Goal: Task Accomplishment & Management: Manage account settings

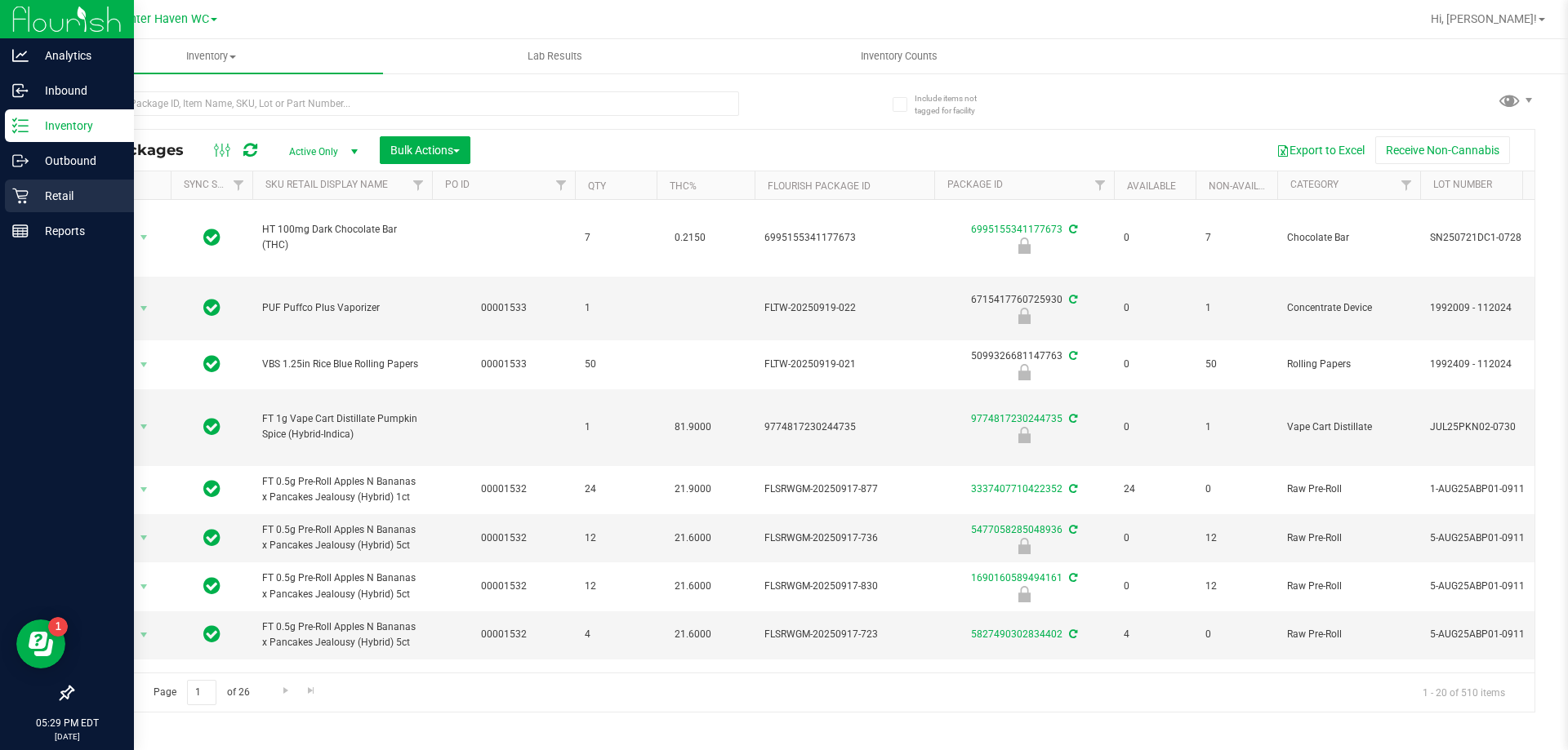
click at [20, 199] on icon at bounding box center [21, 195] width 16 height 16
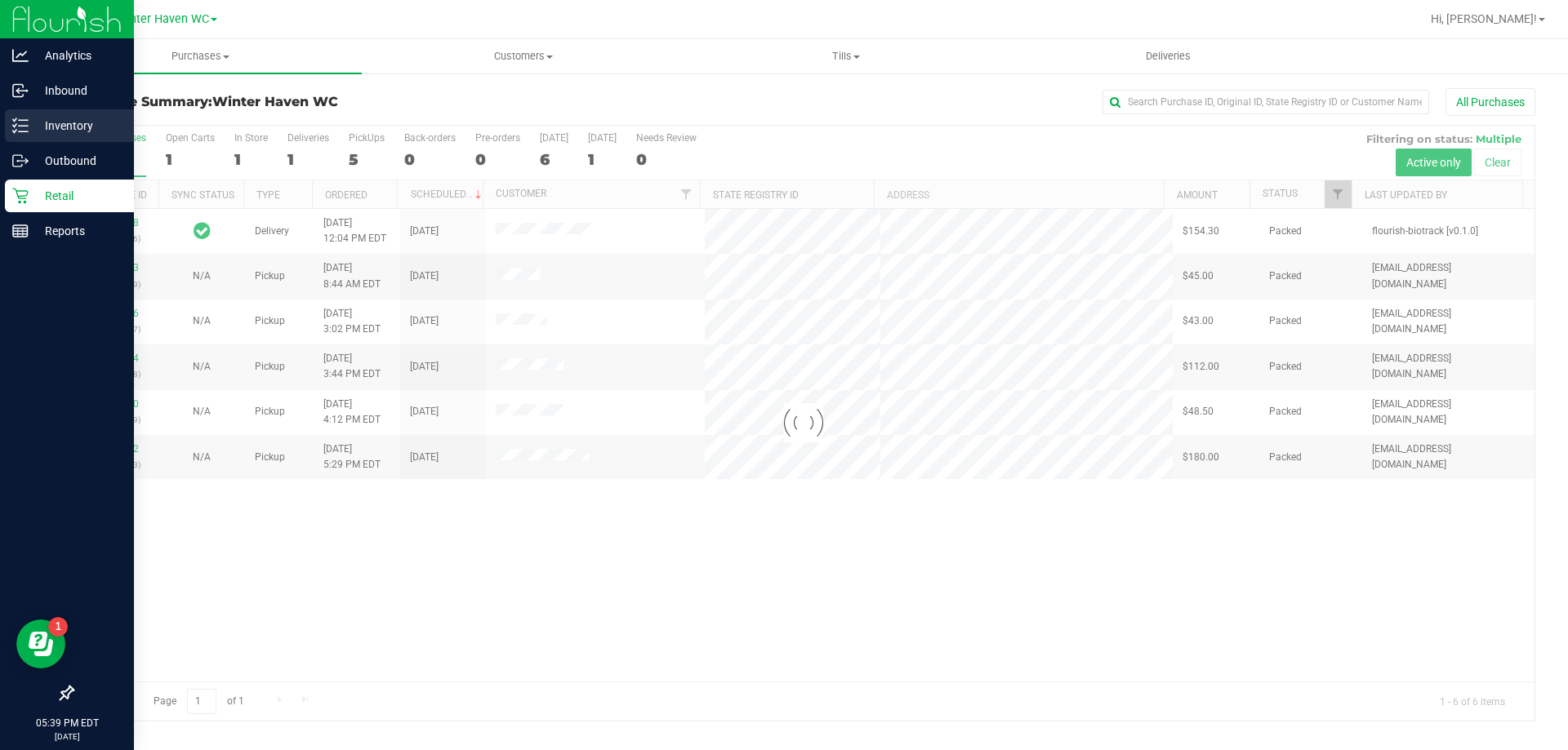
click at [28, 111] on div "Inventory" at bounding box center [69, 125] width 129 height 32
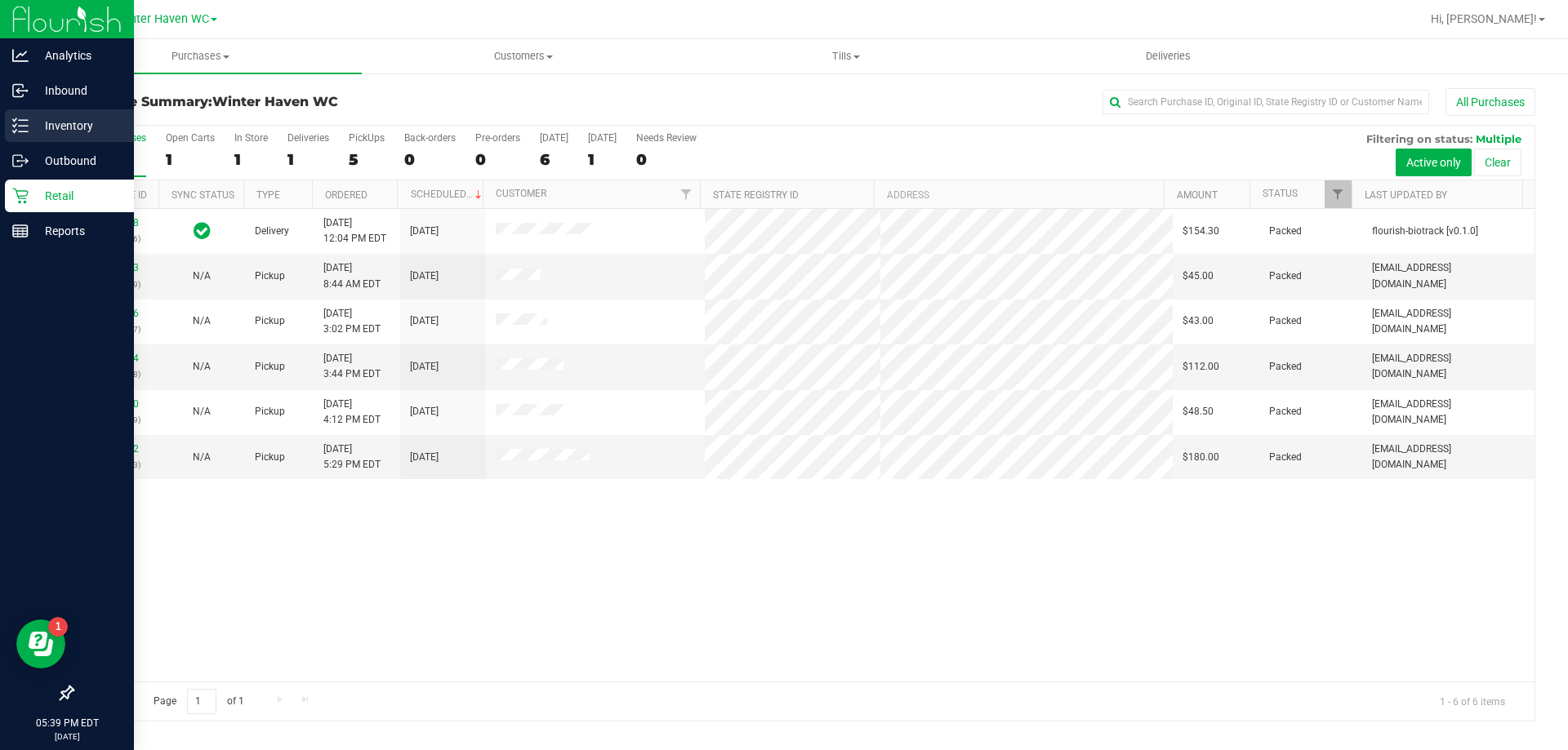
click at [19, 127] on icon at bounding box center [21, 125] width 16 height 16
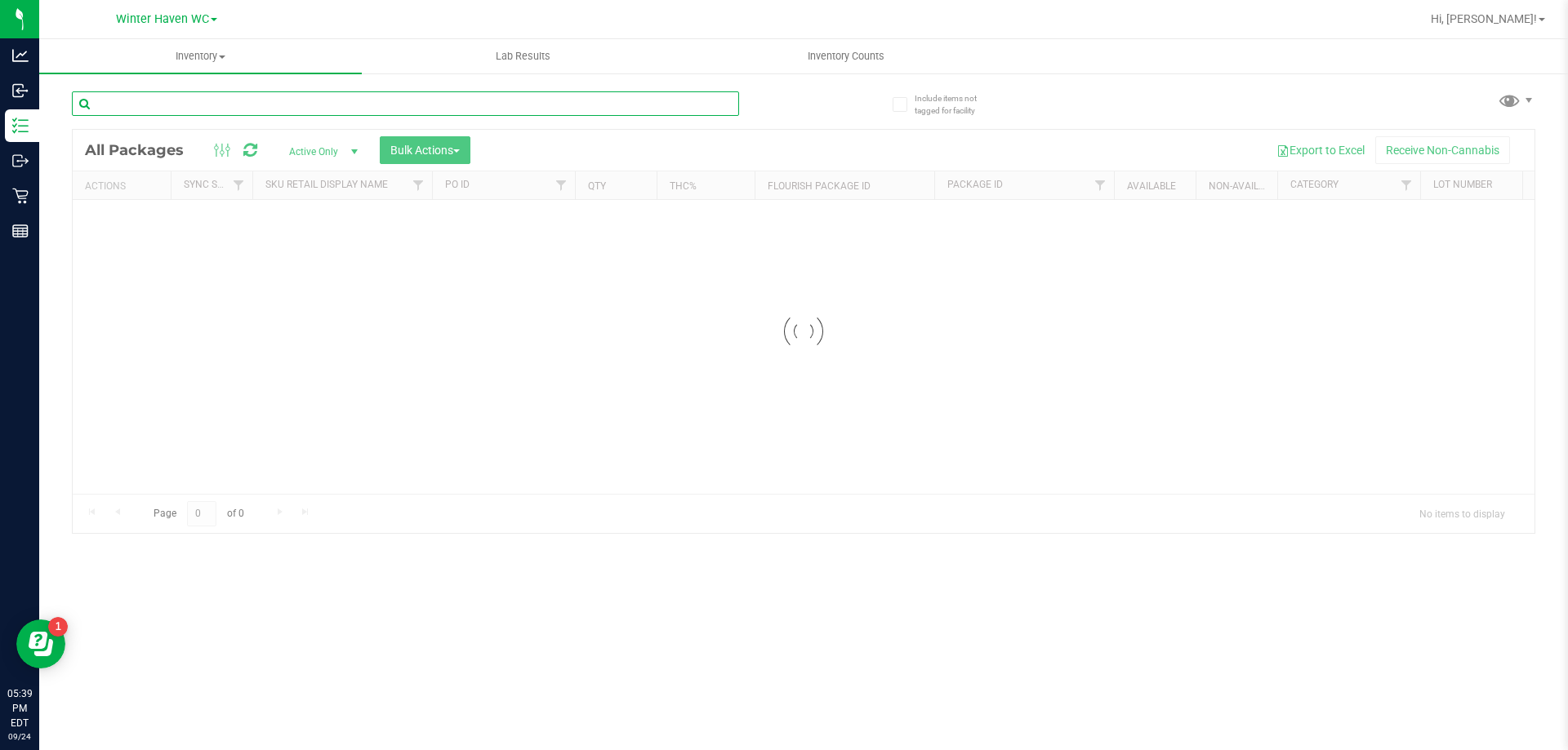
click at [217, 98] on input "text" at bounding box center [405, 103] width 667 height 24
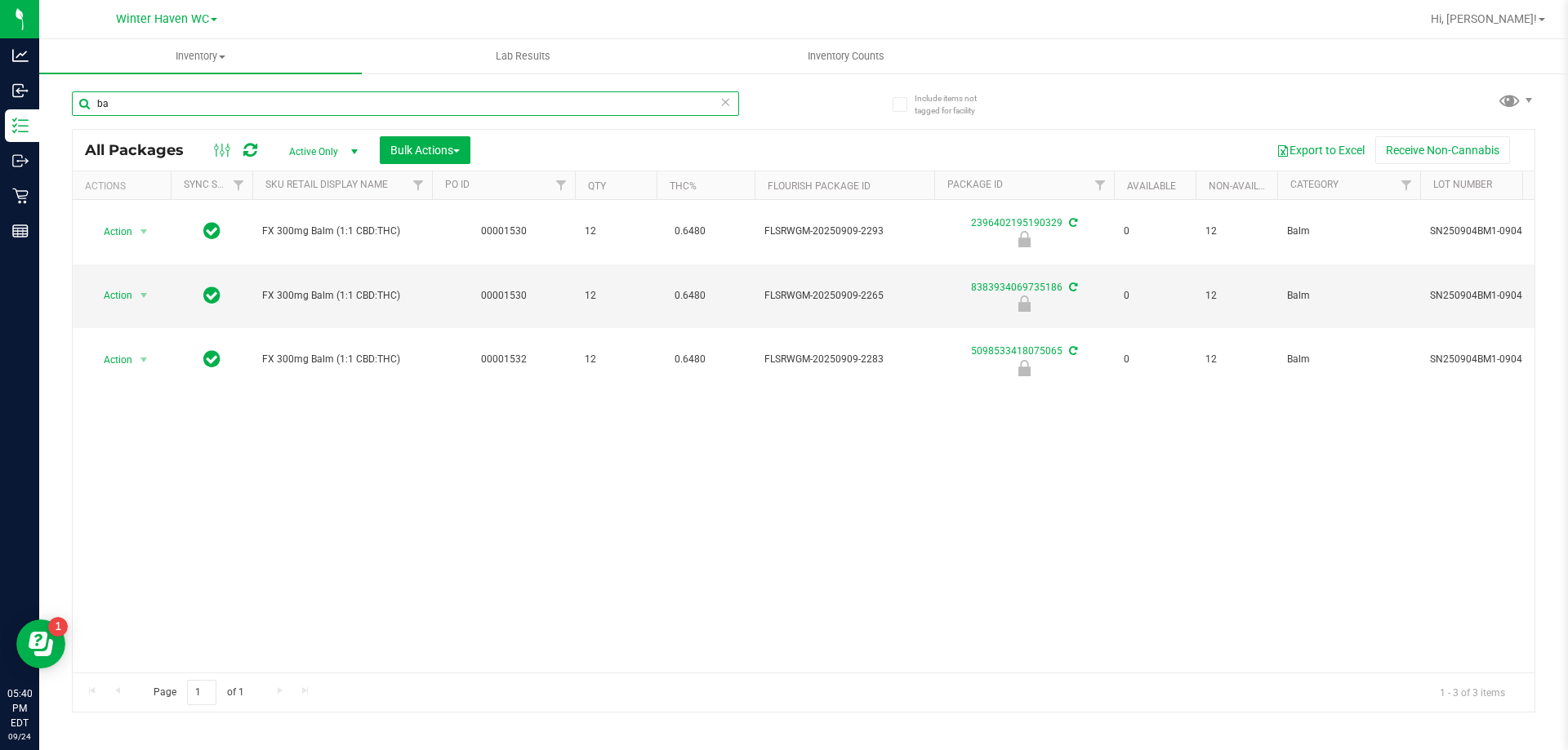
type input "b"
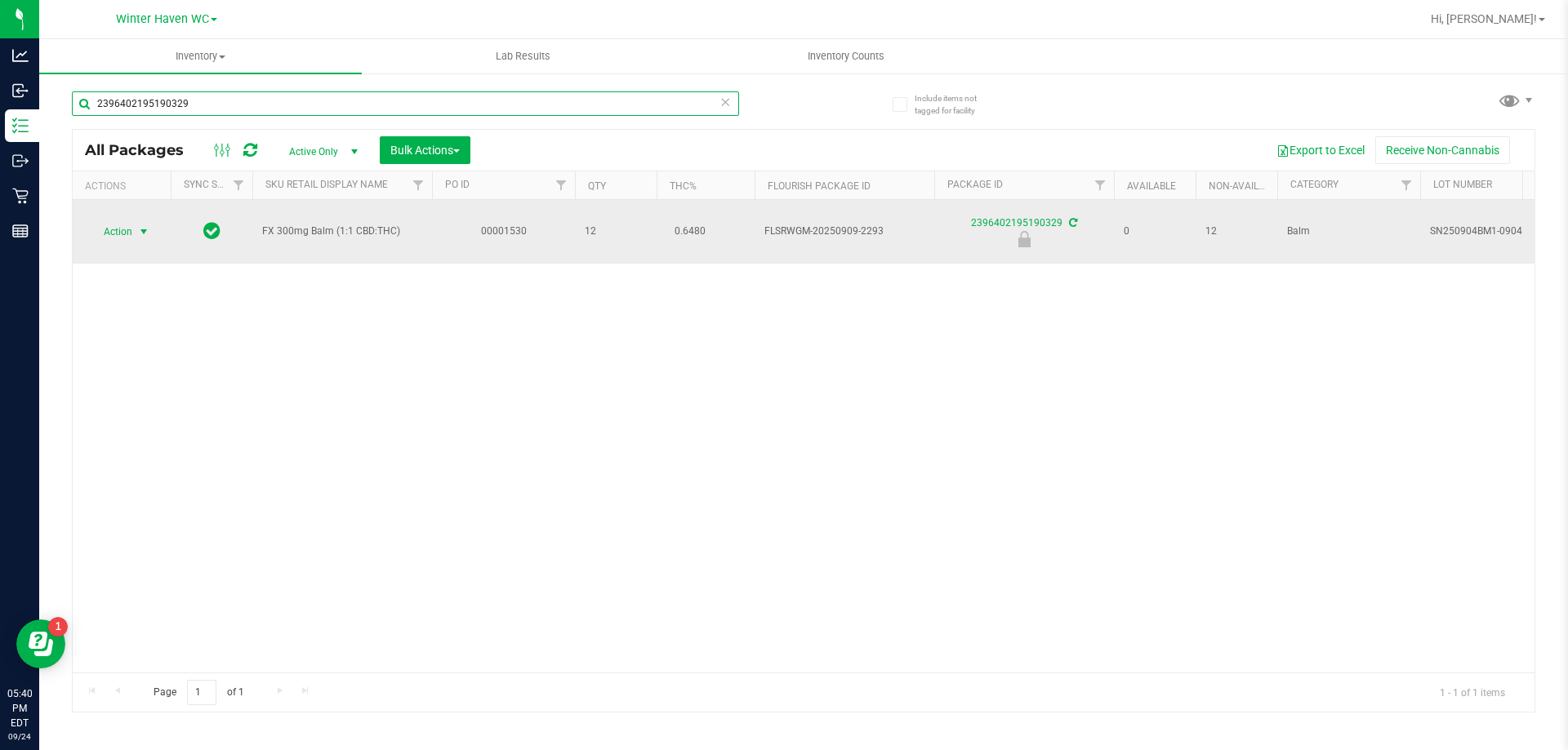
type input "2396402195190329"
click at [143, 225] on span "select" at bounding box center [143, 231] width 13 height 13
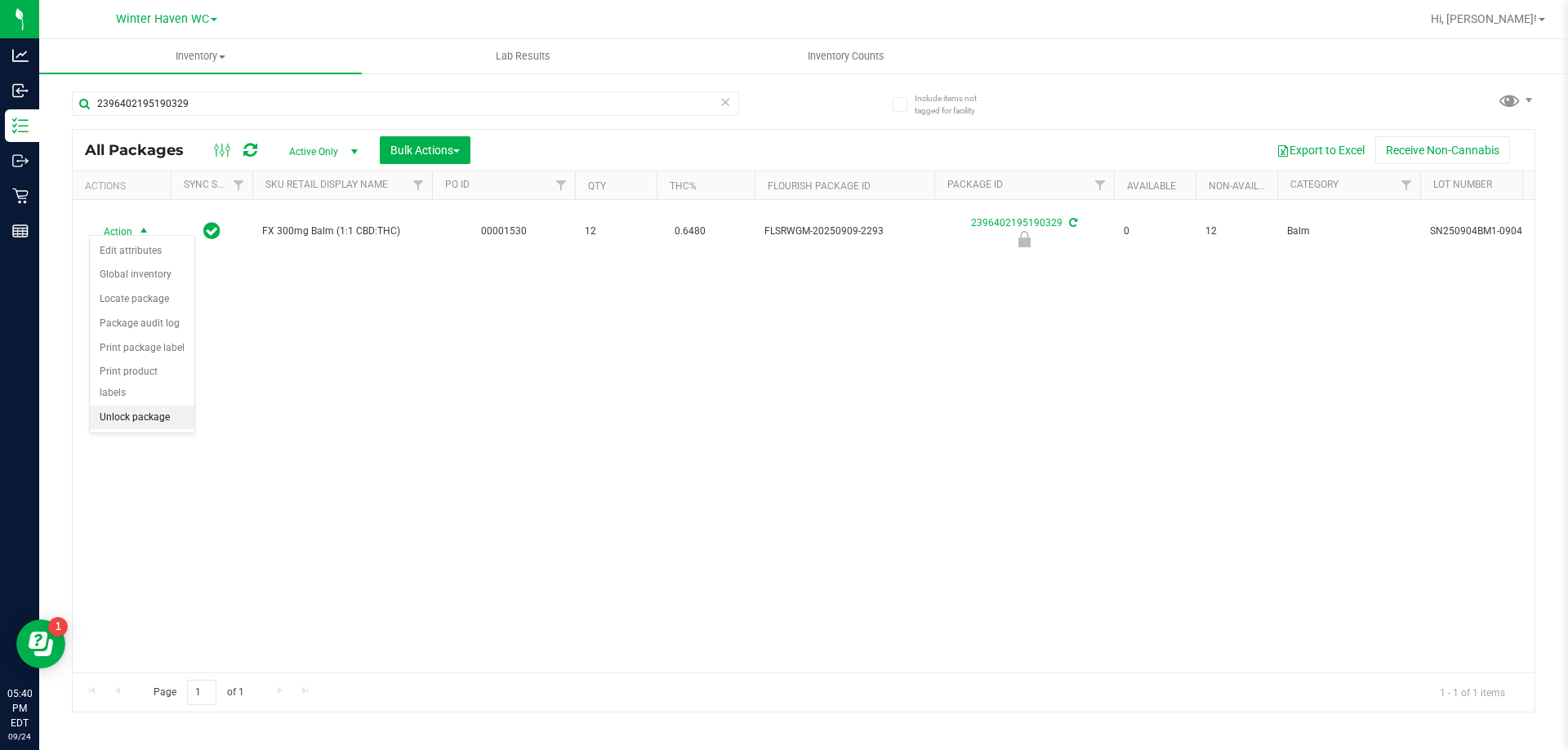
click at [141, 406] on li "Unlock package" at bounding box center [142, 418] width 105 height 24
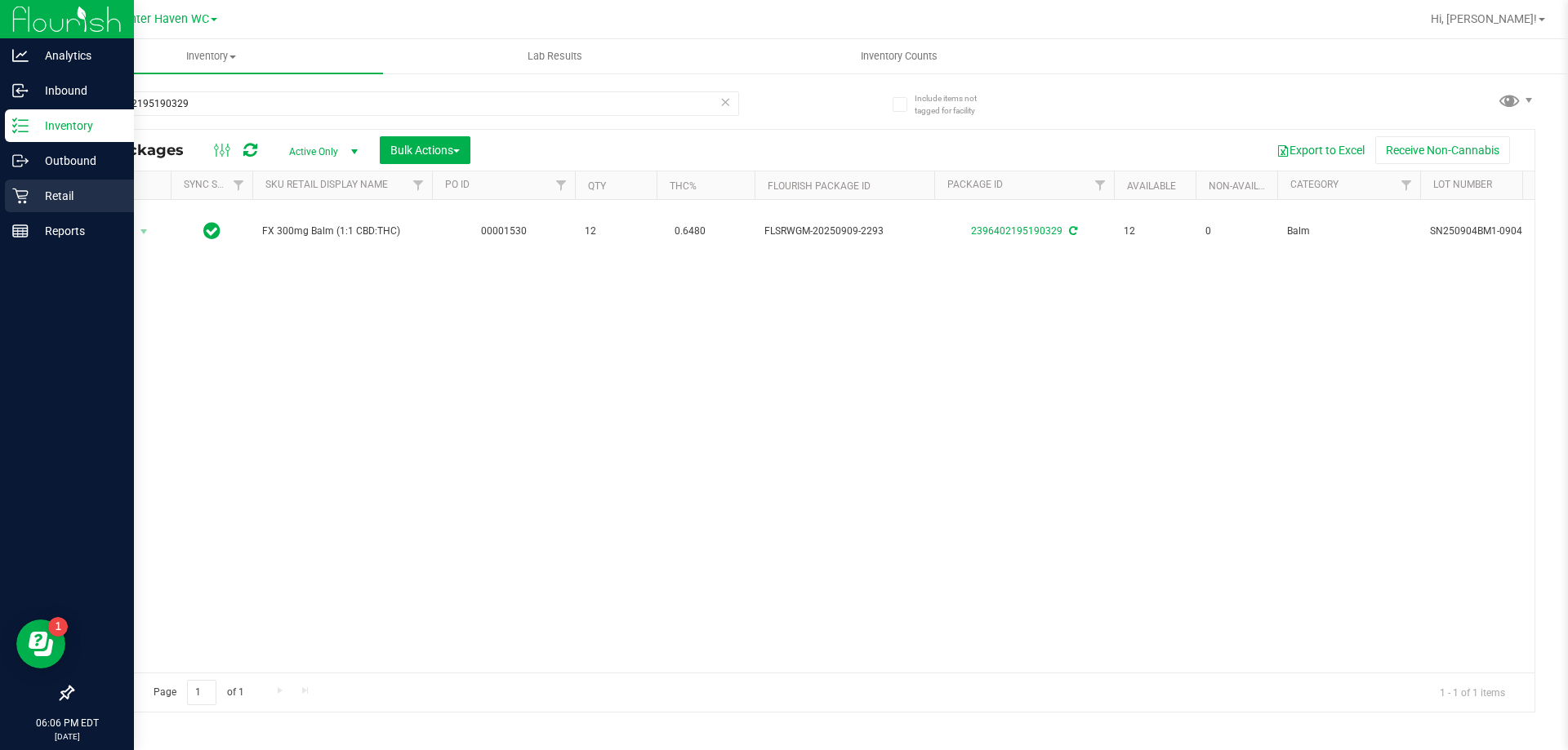
click at [13, 199] on icon at bounding box center [21, 195] width 16 height 16
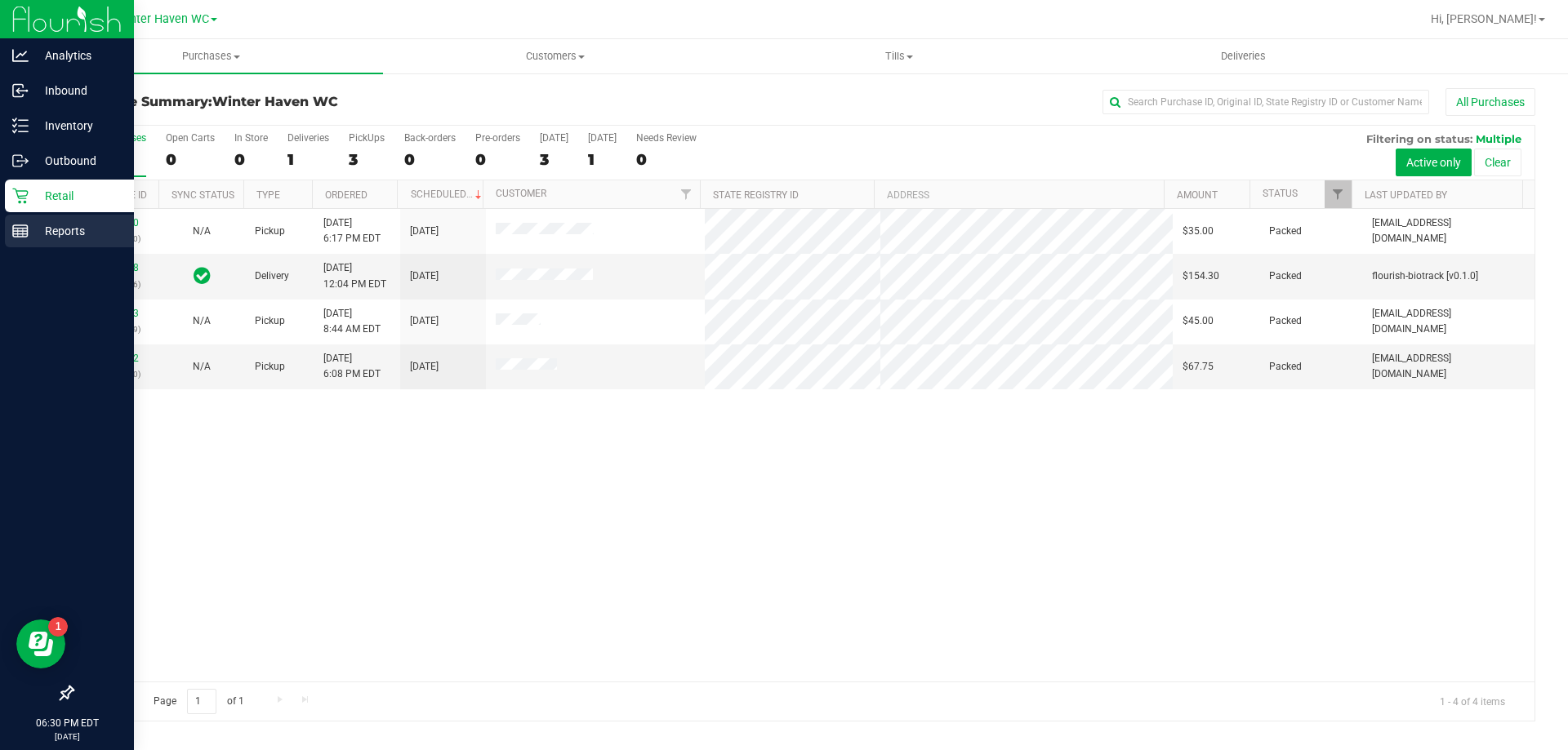
click at [91, 236] on p "Reports" at bounding box center [77, 231] width 98 height 20
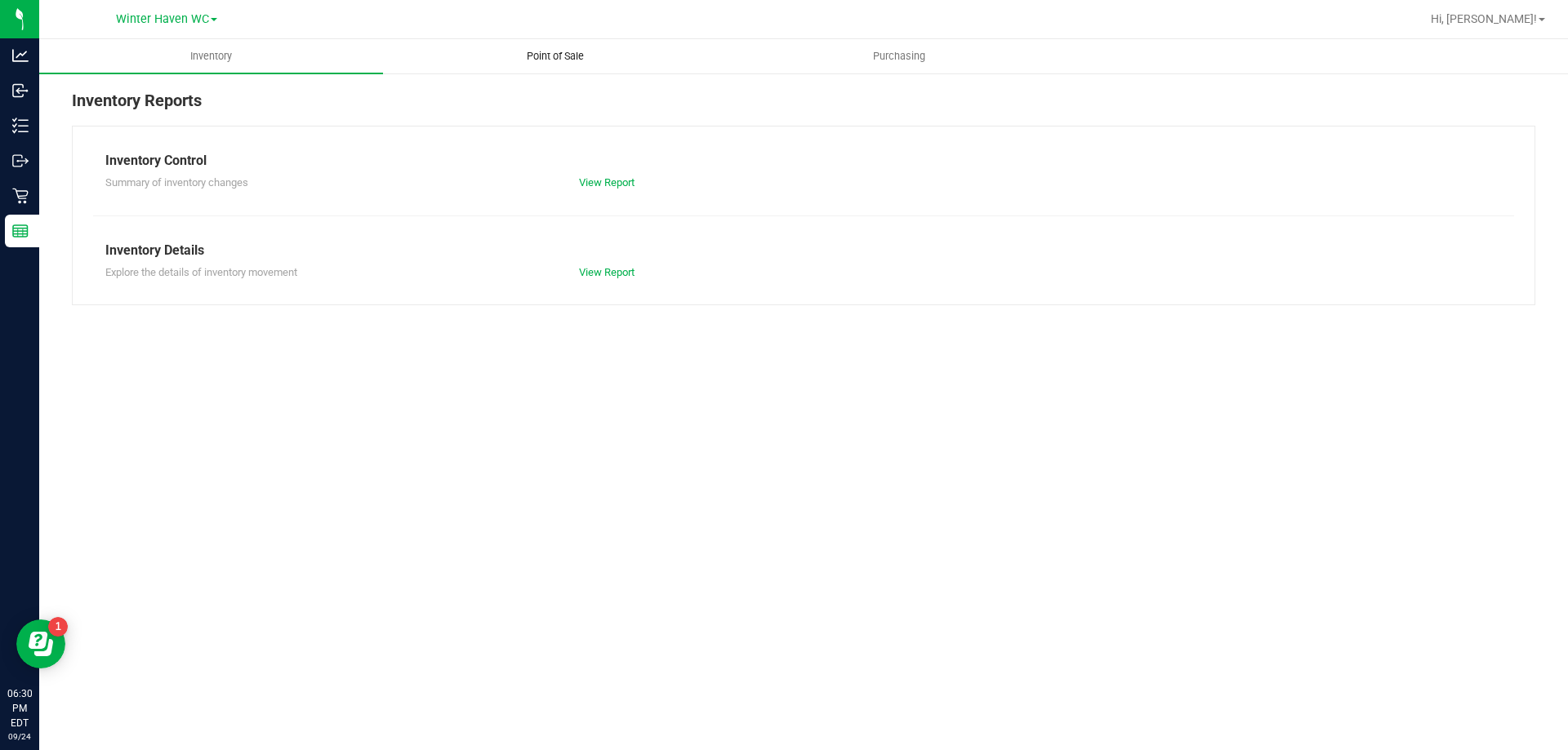
click at [525, 59] on span "Point of Sale" at bounding box center [555, 56] width 101 height 14
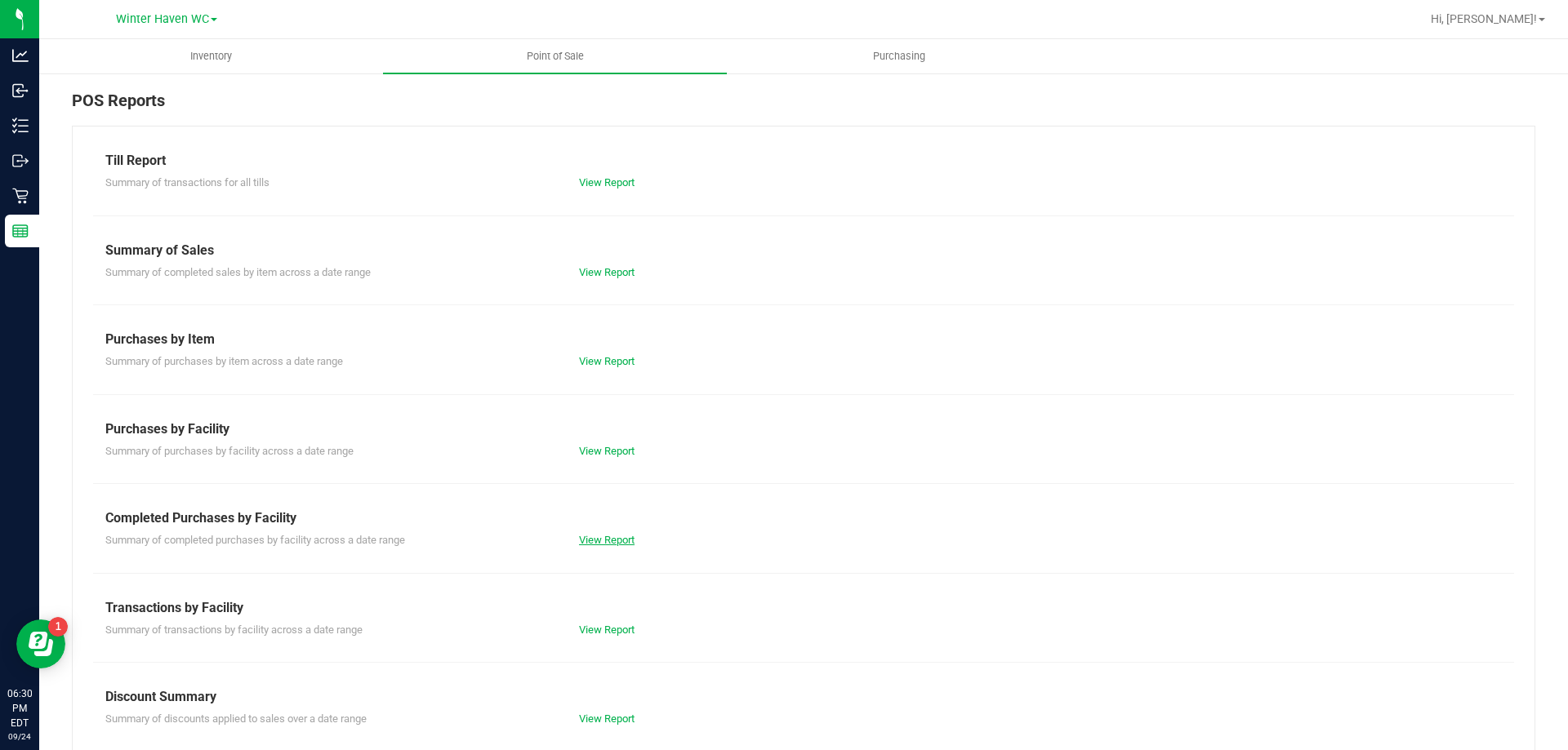
click at [623, 535] on link "View Report" at bounding box center [607, 540] width 56 height 13
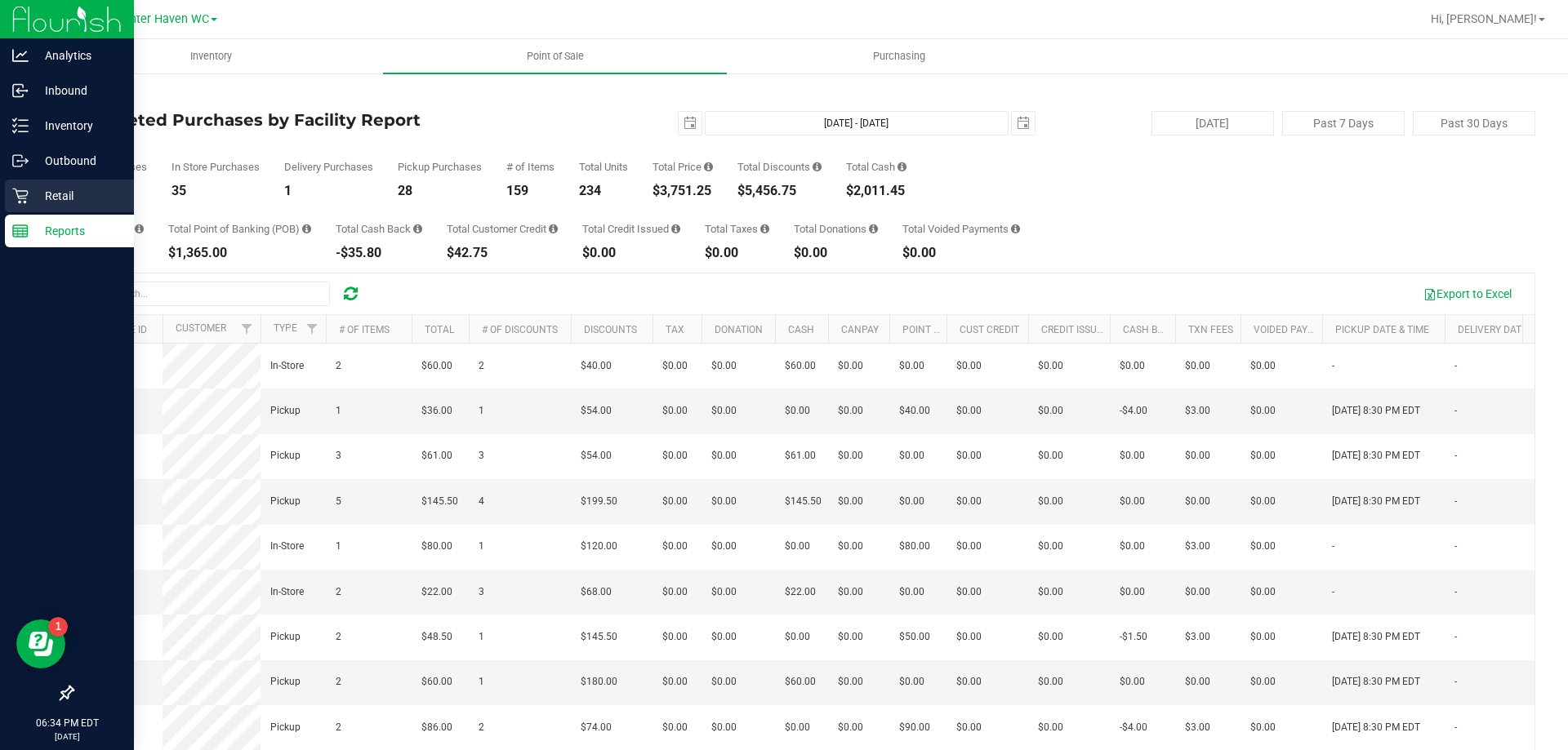
click at [61, 203] on p "Retail" at bounding box center [77, 196] width 98 height 20
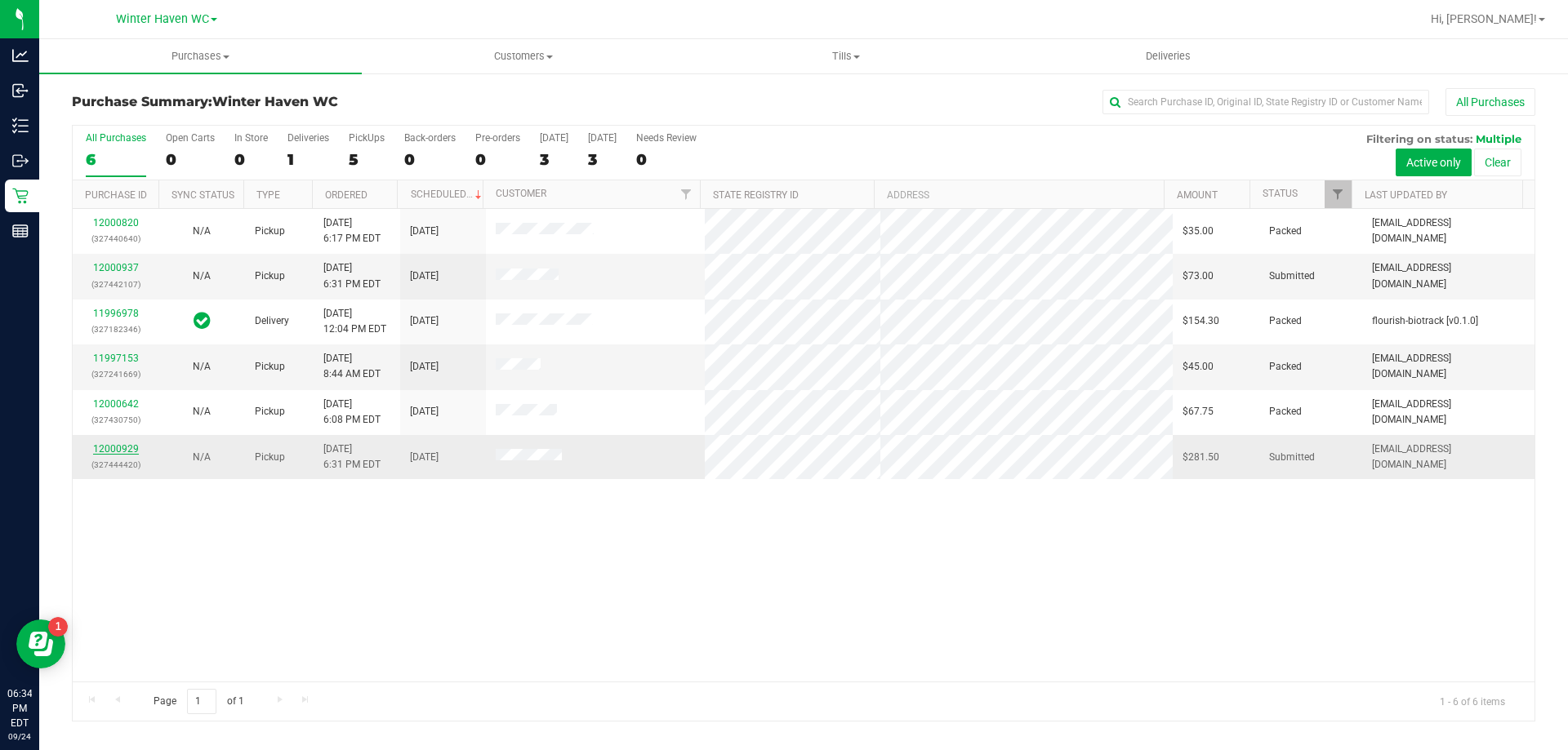
click at [113, 446] on link "12000929" at bounding box center [116, 449] width 46 height 12
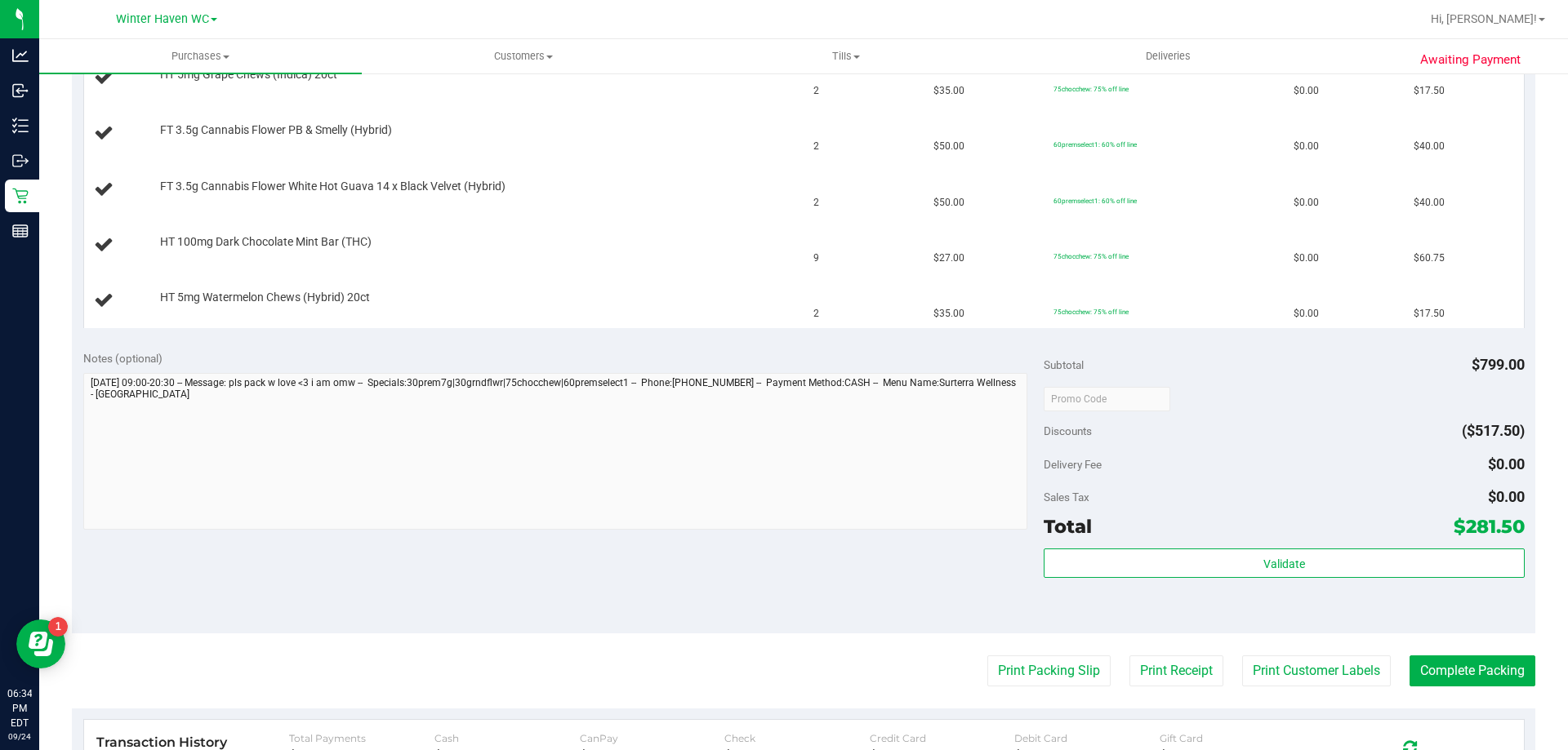
scroll to position [735, 0]
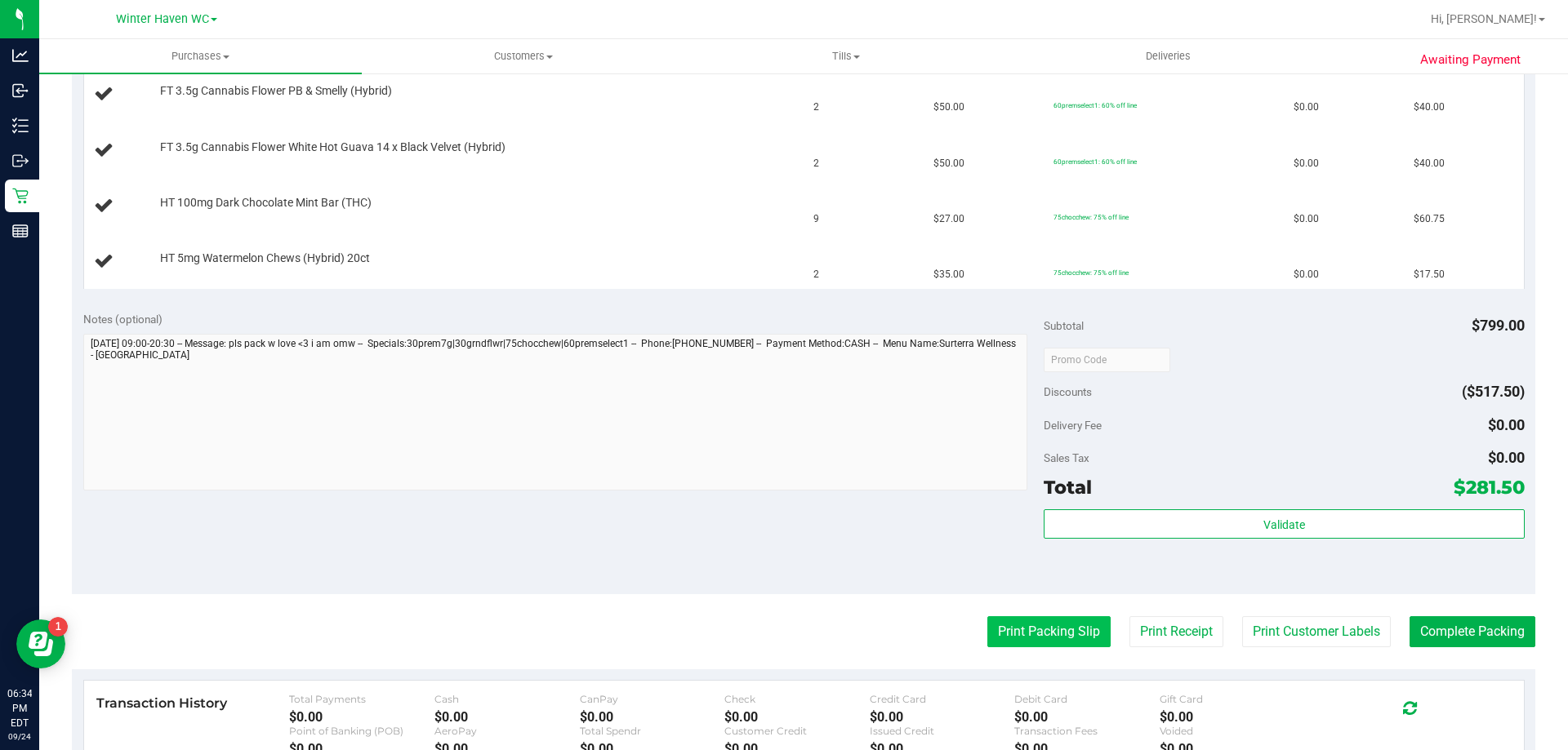
click at [1053, 618] on button "Print Packing Slip" at bounding box center [1049, 632] width 124 height 31
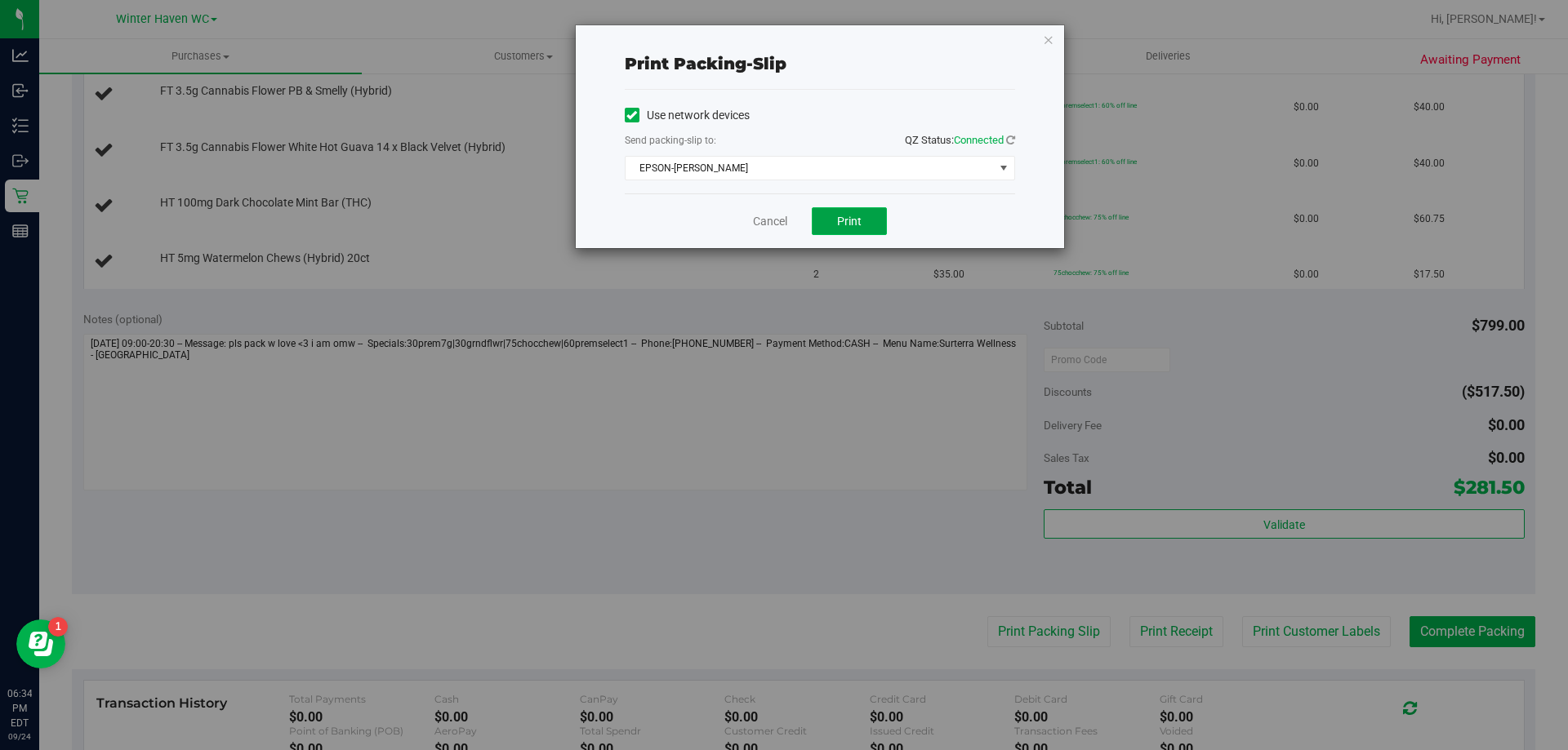
click at [847, 211] on button "Print" at bounding box center [849, 220] width 75 height 28
click at [760, 215] on link "Cancel" at bounding box center [770, 221] width 34 height 17
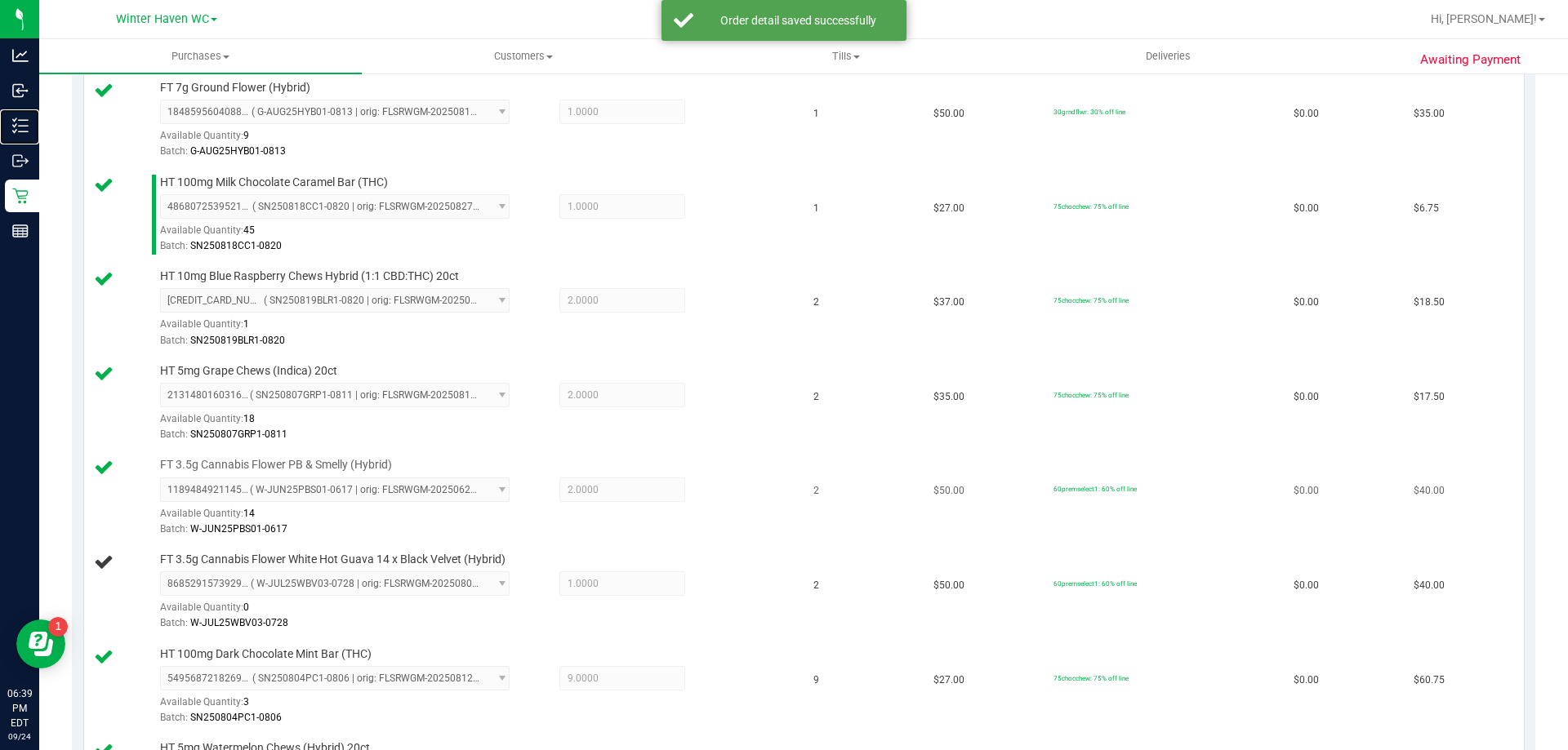
scroll to position [653, 0]
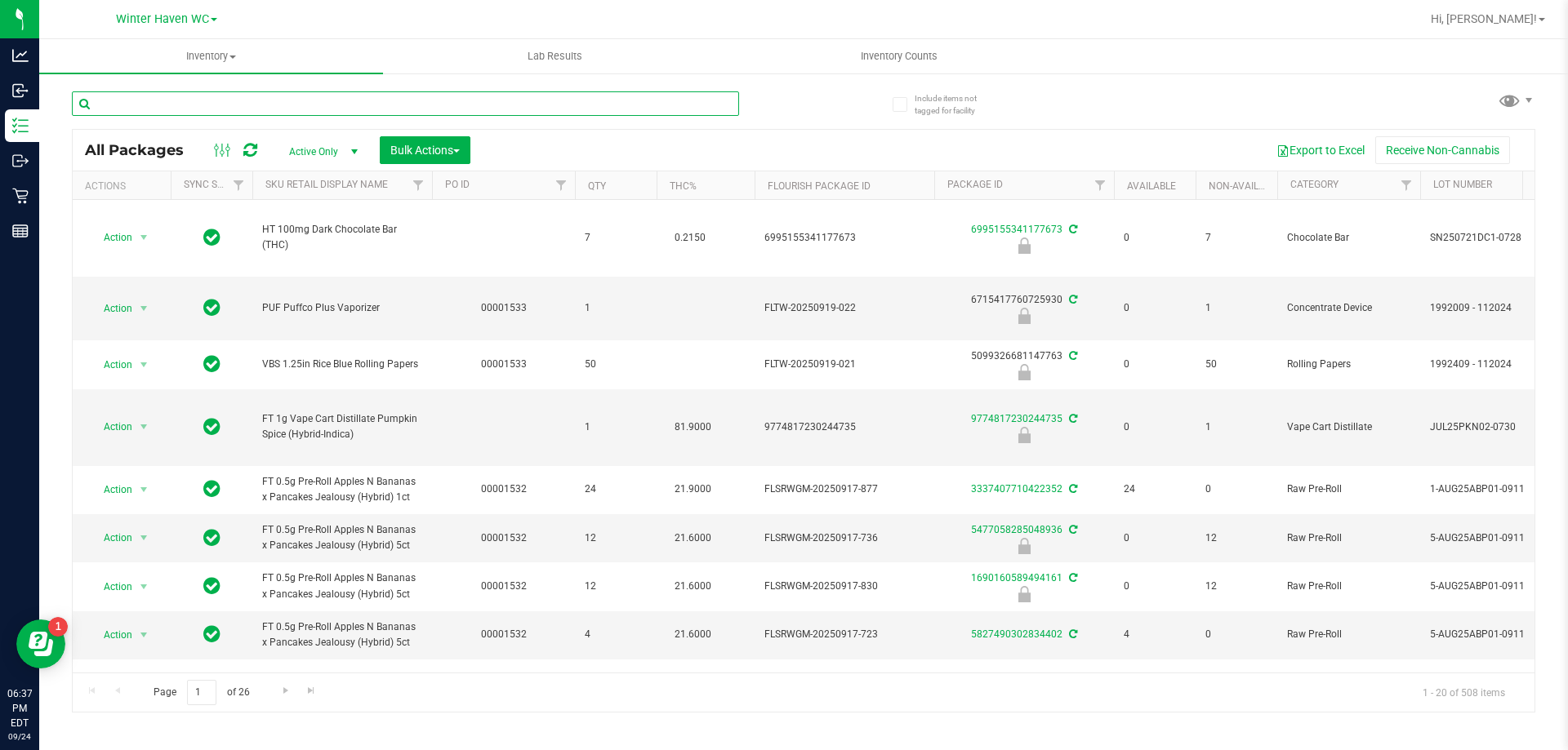
click at [207, 108] on input "text" at bounding box center [405, 103] width 667 height 24
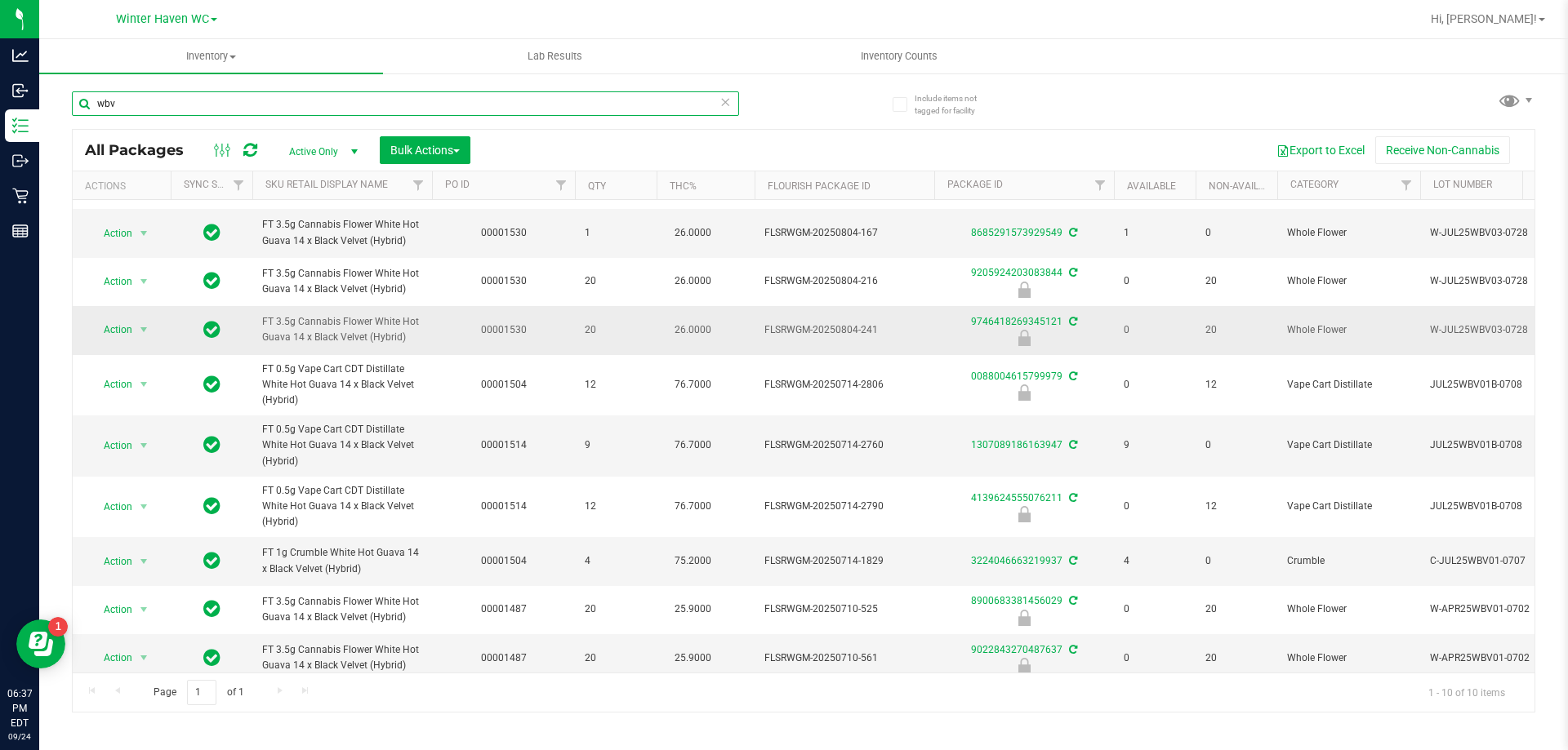
scroll to position [61, 0]
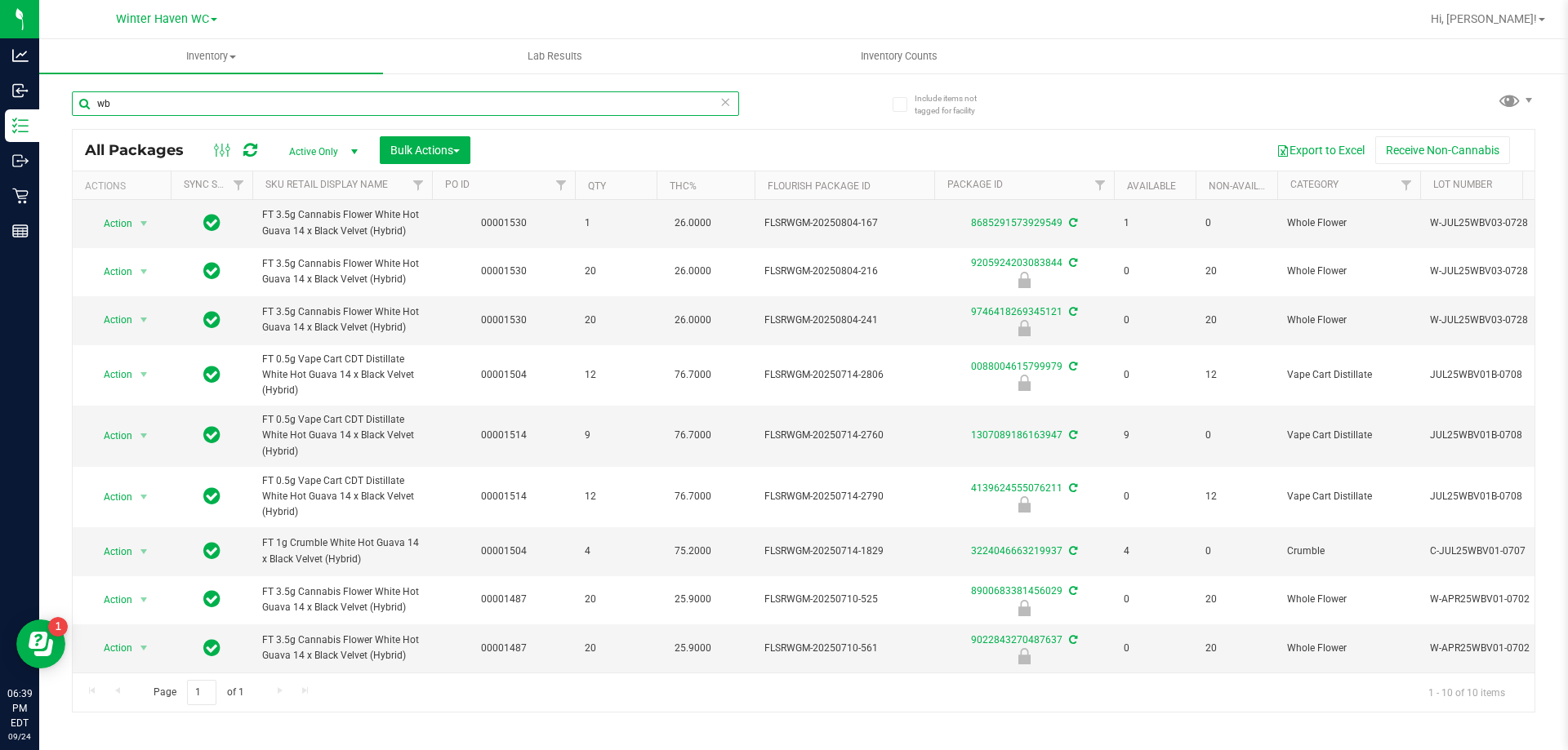
type input "w"
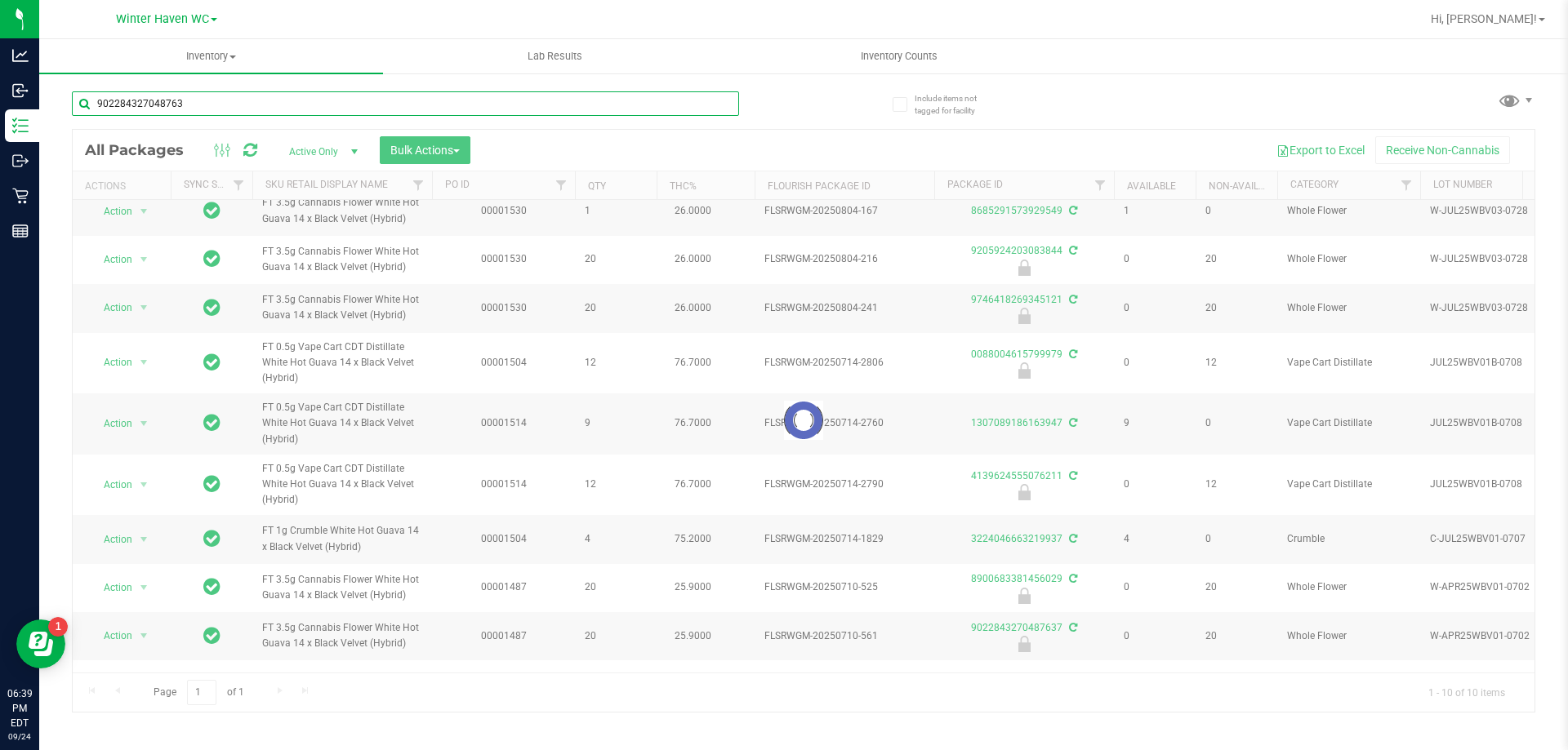
type input "9022843270487637"
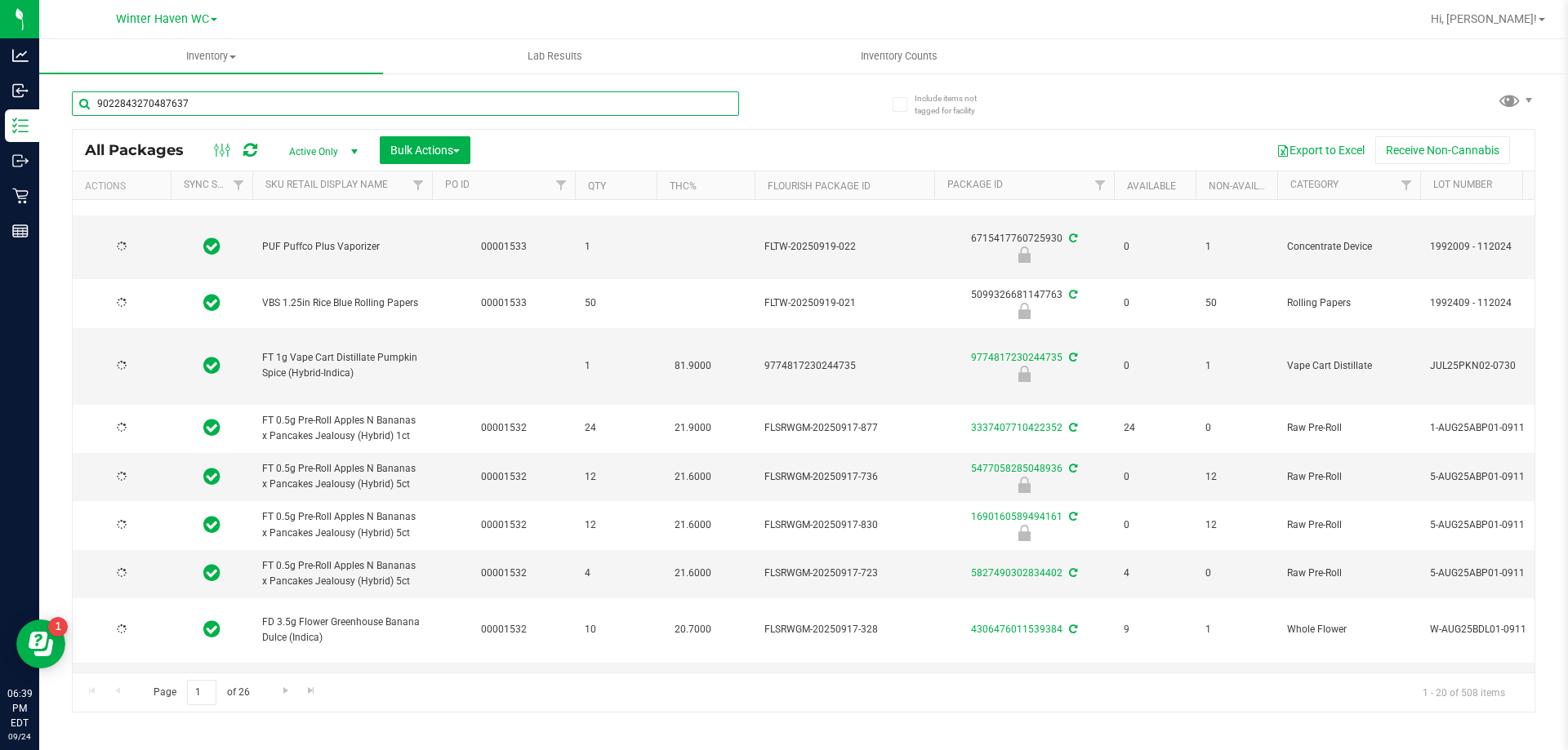
type input "[DATE]"
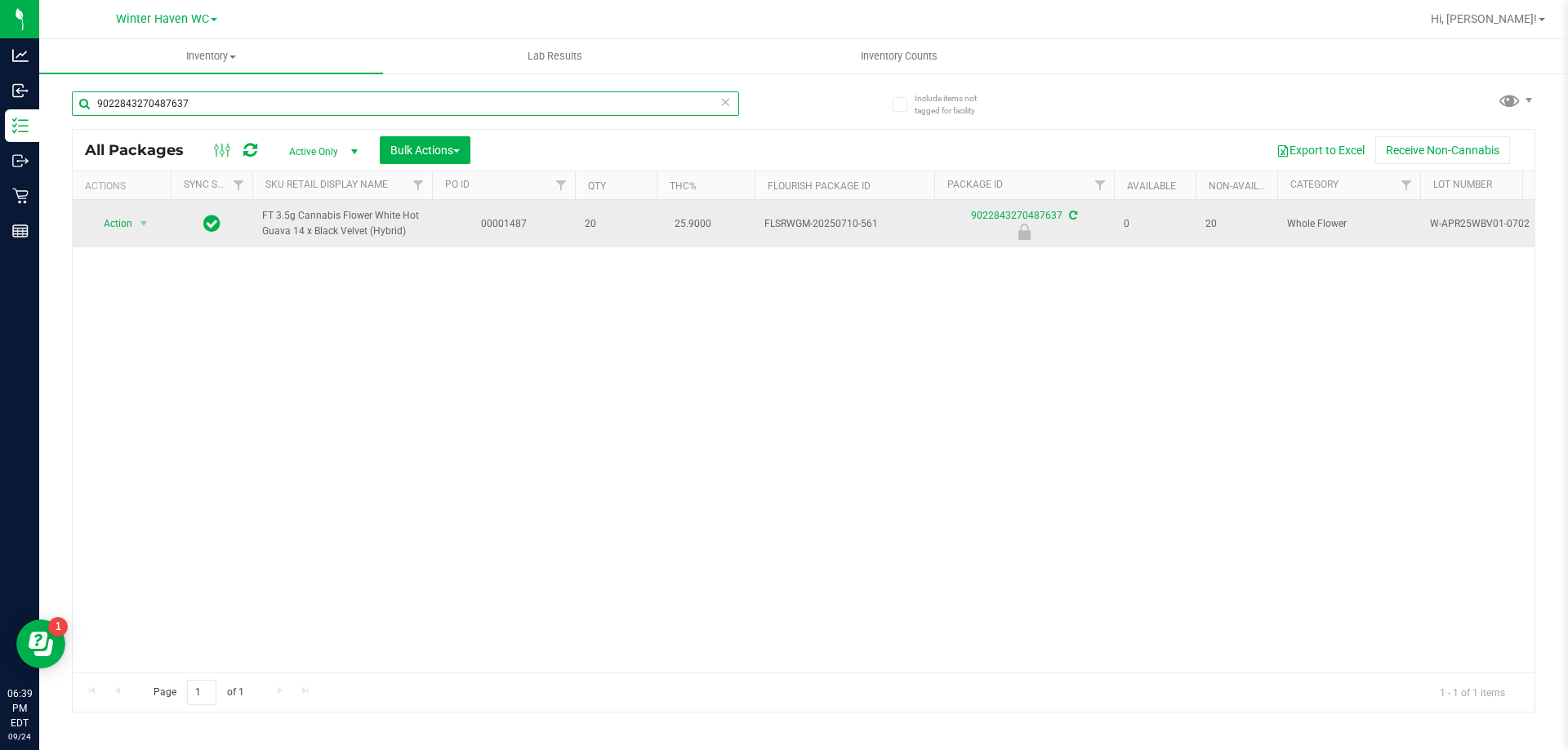
type input "9022843270487637"
click at [150, 202] on td "Action Action Edit attributes Global inventory Locate package Package audit log…" at bounding box center [121, 223] width 98 height 47
click at [145, 228] on span "select" at bounding box center [143, 223] width 13 height 13
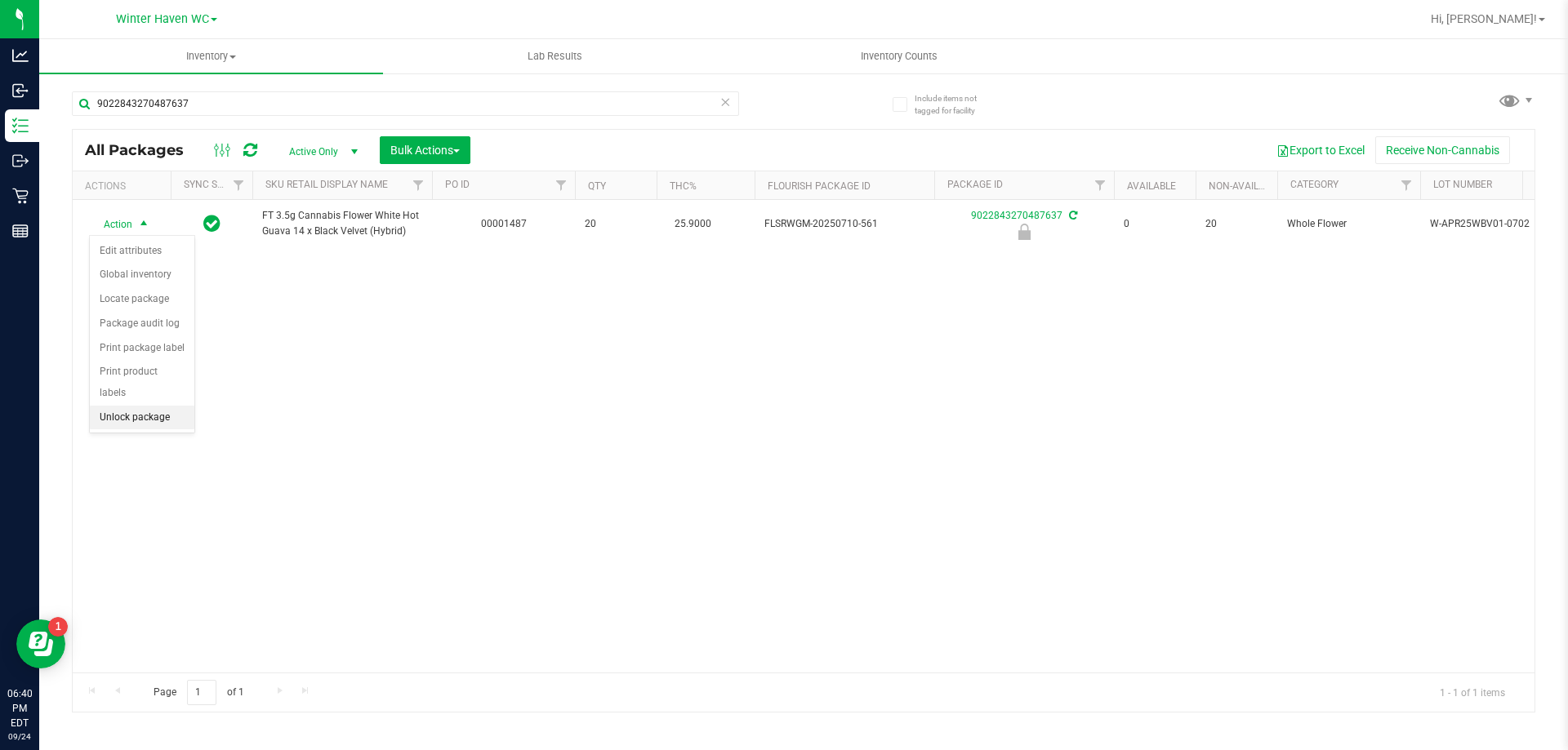
click at [154, 406] on li "Unlock package" at bounding box center [142, 418] width 105 height 24
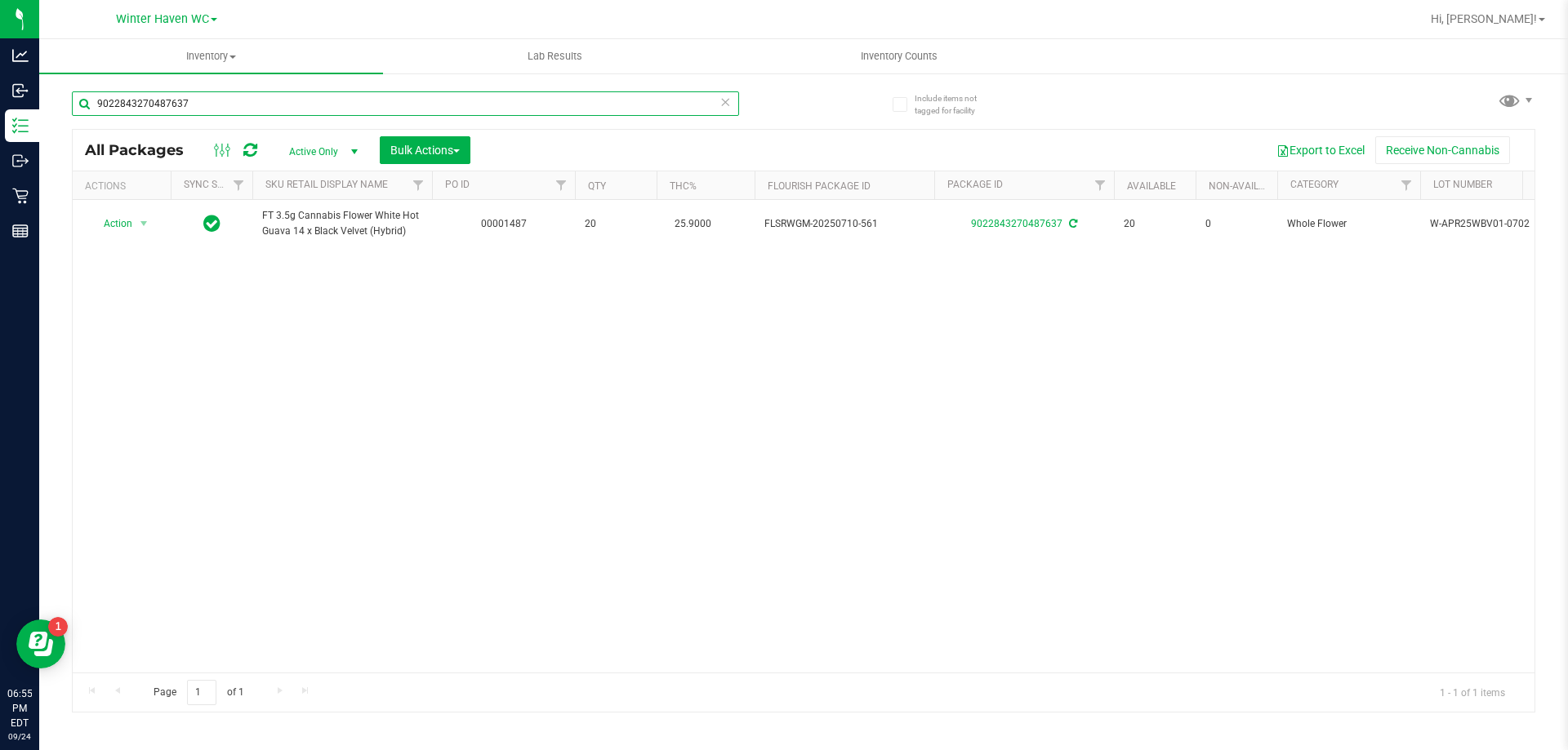
click at [232, 96] on input "9022843270487637" at bounding box center [405, 103] width 667 height 24
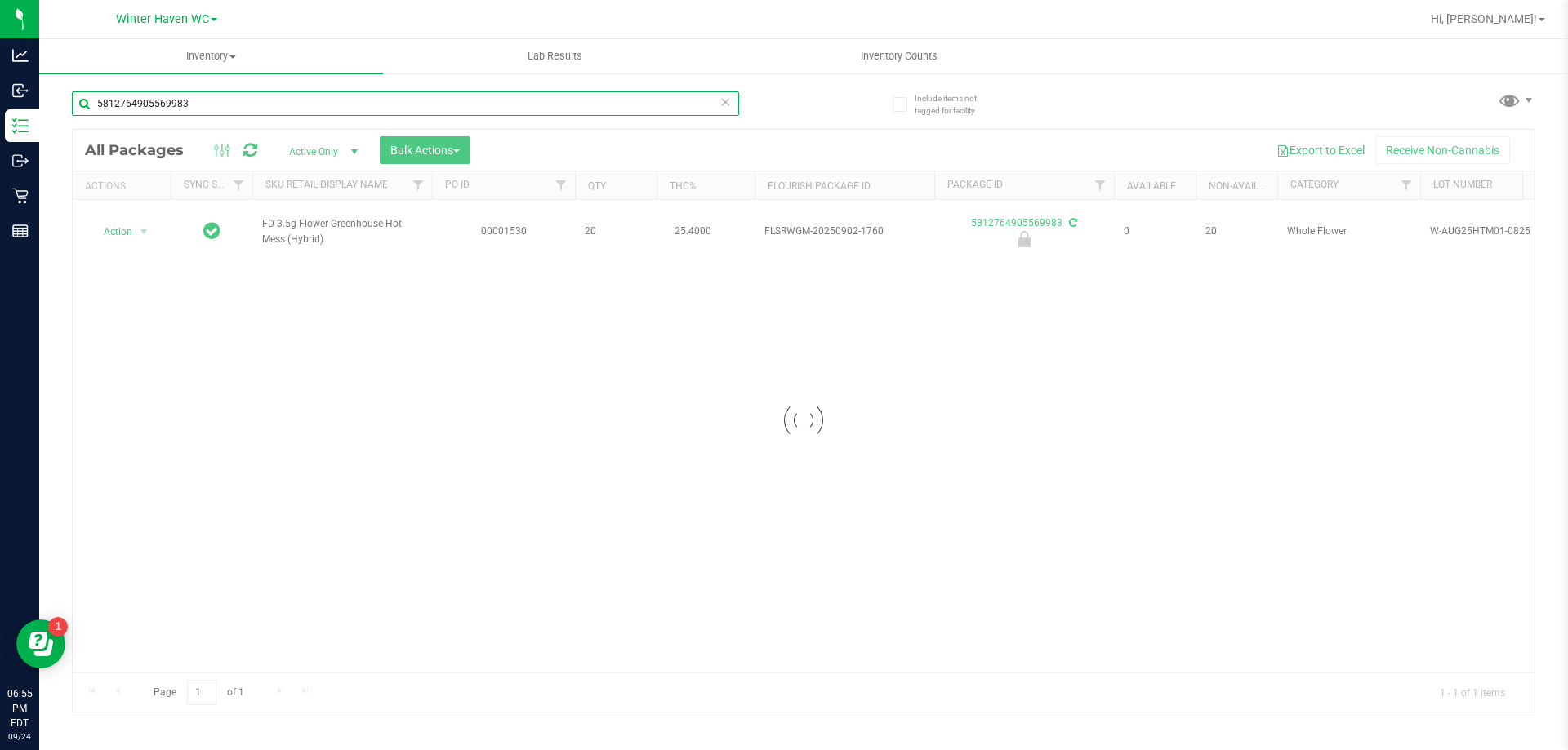
type input "5812764905569983"
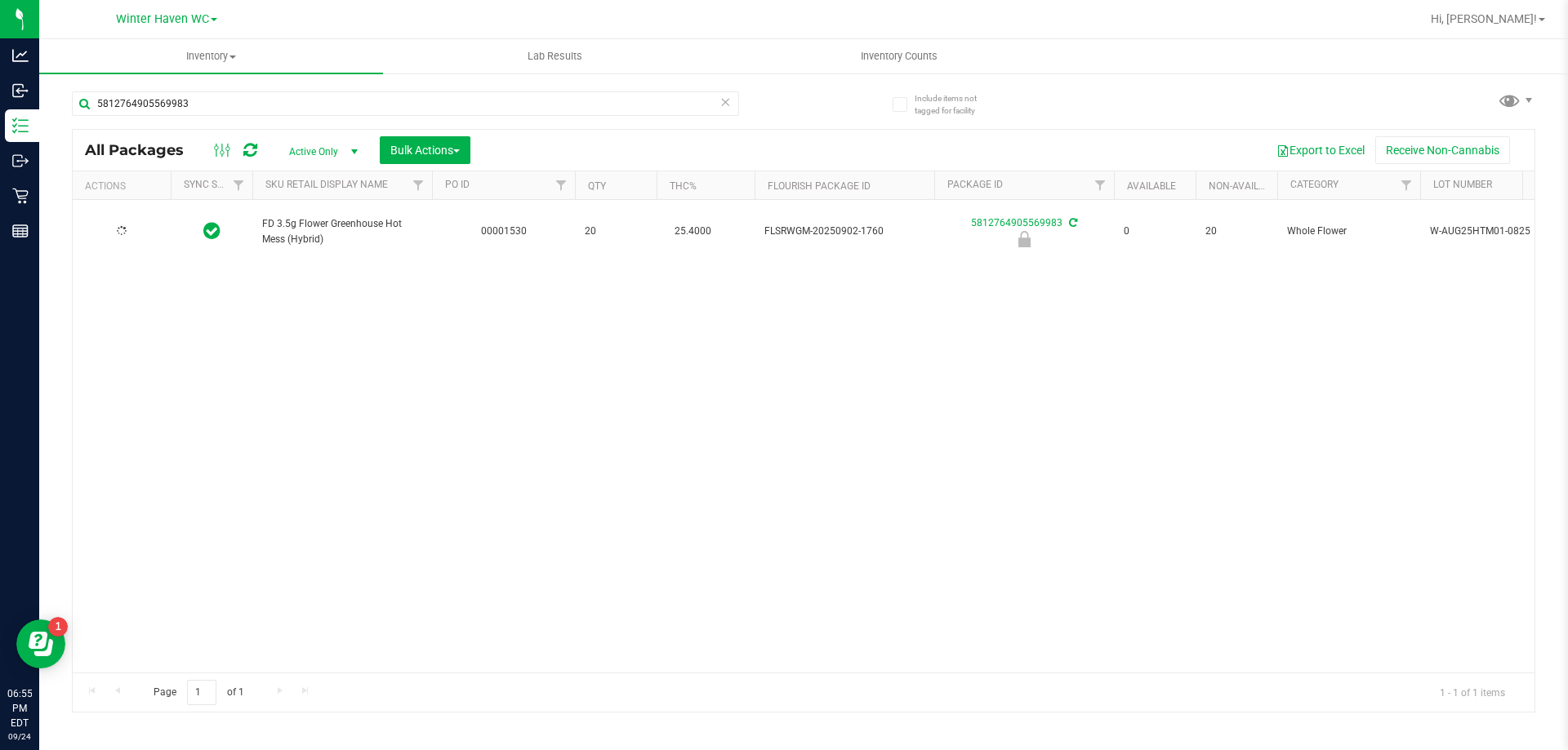
click at [116, 224] on div at bounding box center [121, 231] width 78 height 15
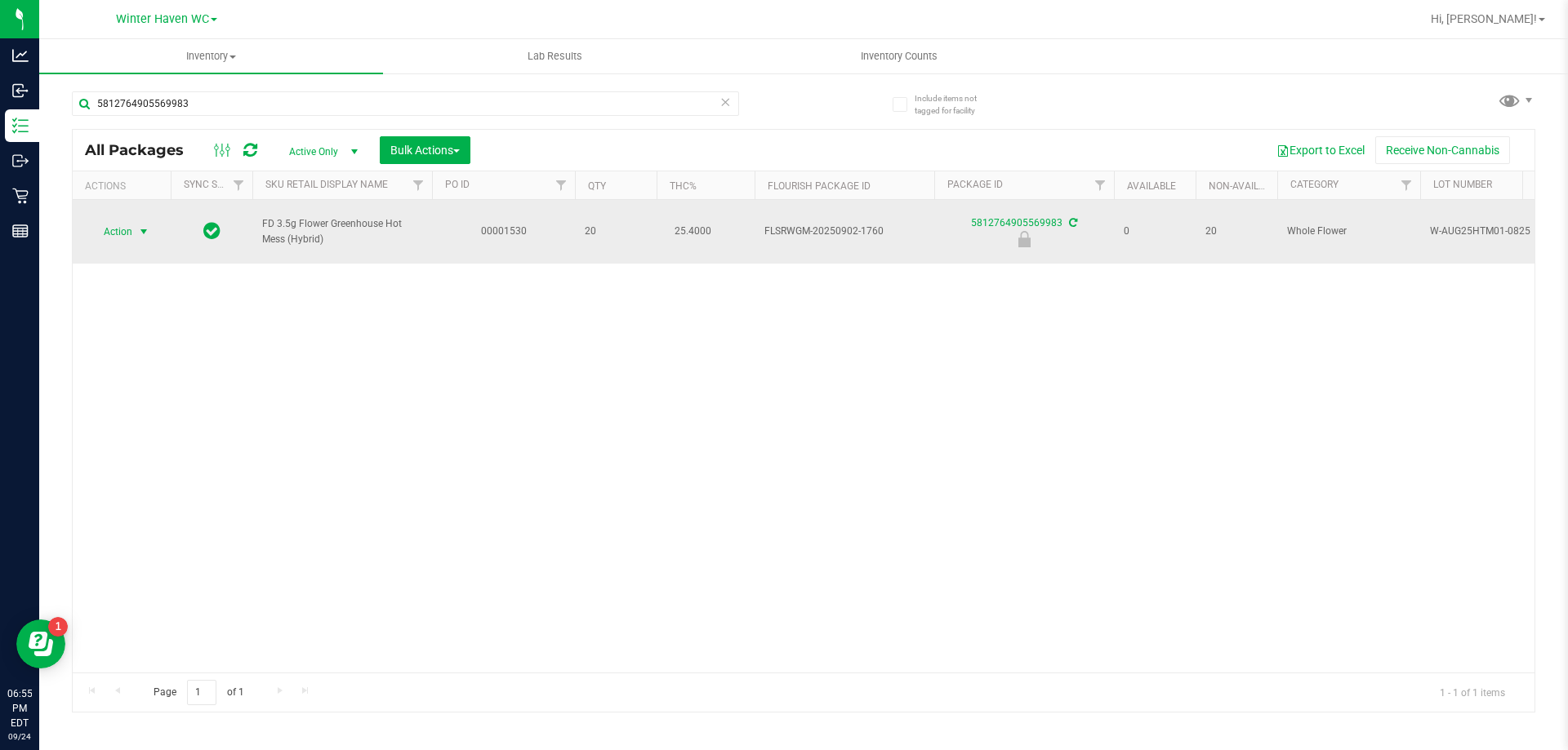
click at [136, 229] on span "select" at bounding box center [143, 231] width 21 height 22
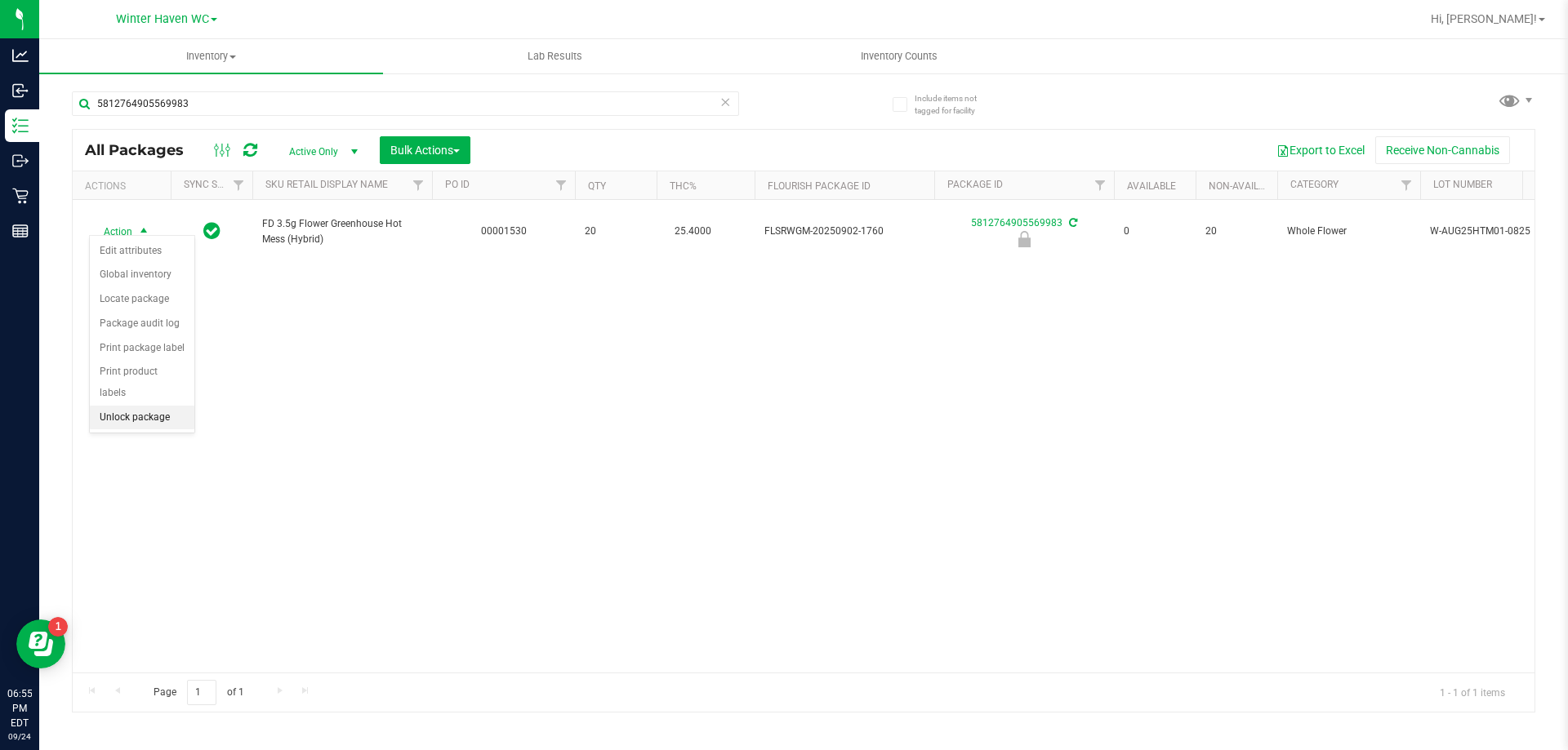
click at [143, 406] on li "Unlock package" at bounding box center [142, 418] width 105 height 24
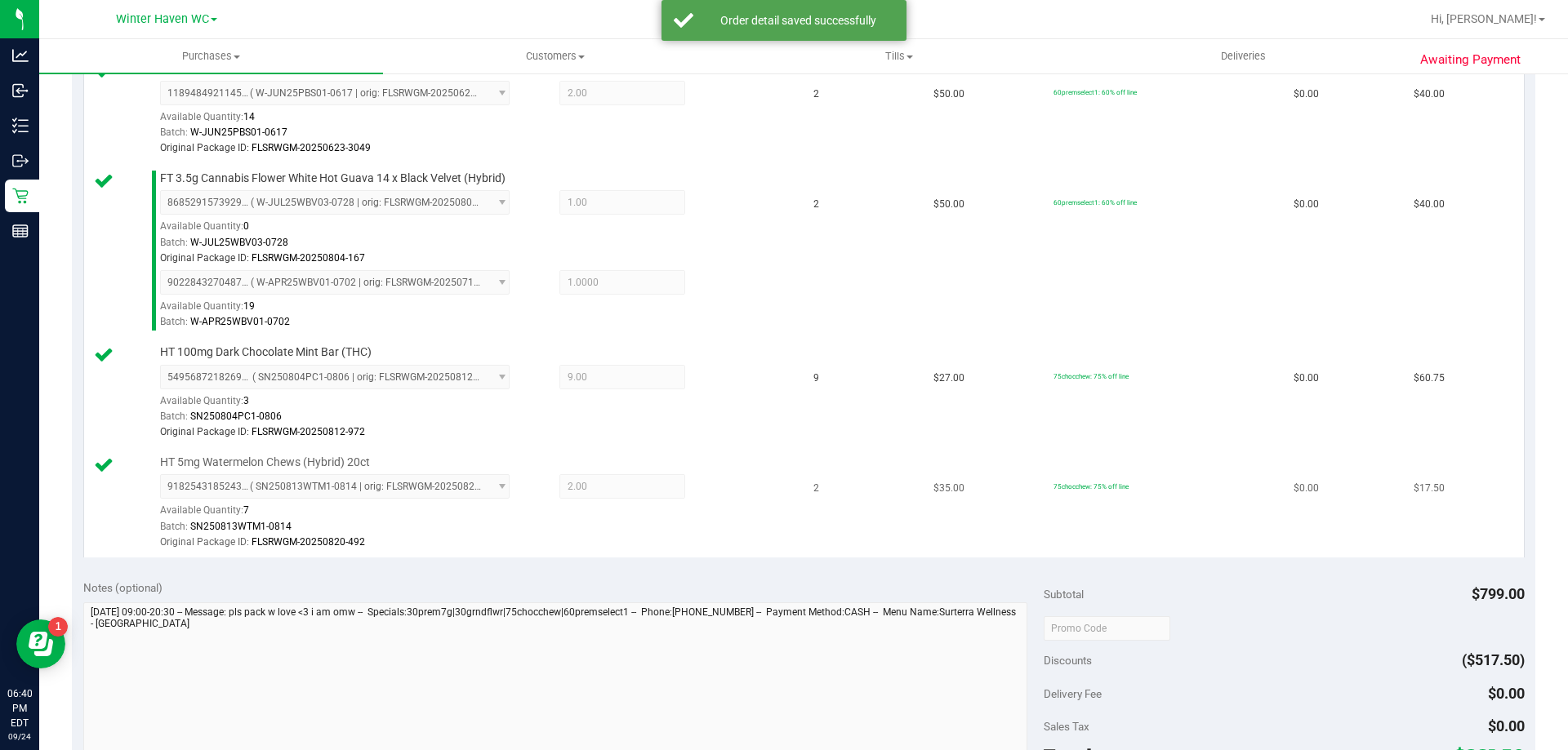
scroll to position [1306, 0]
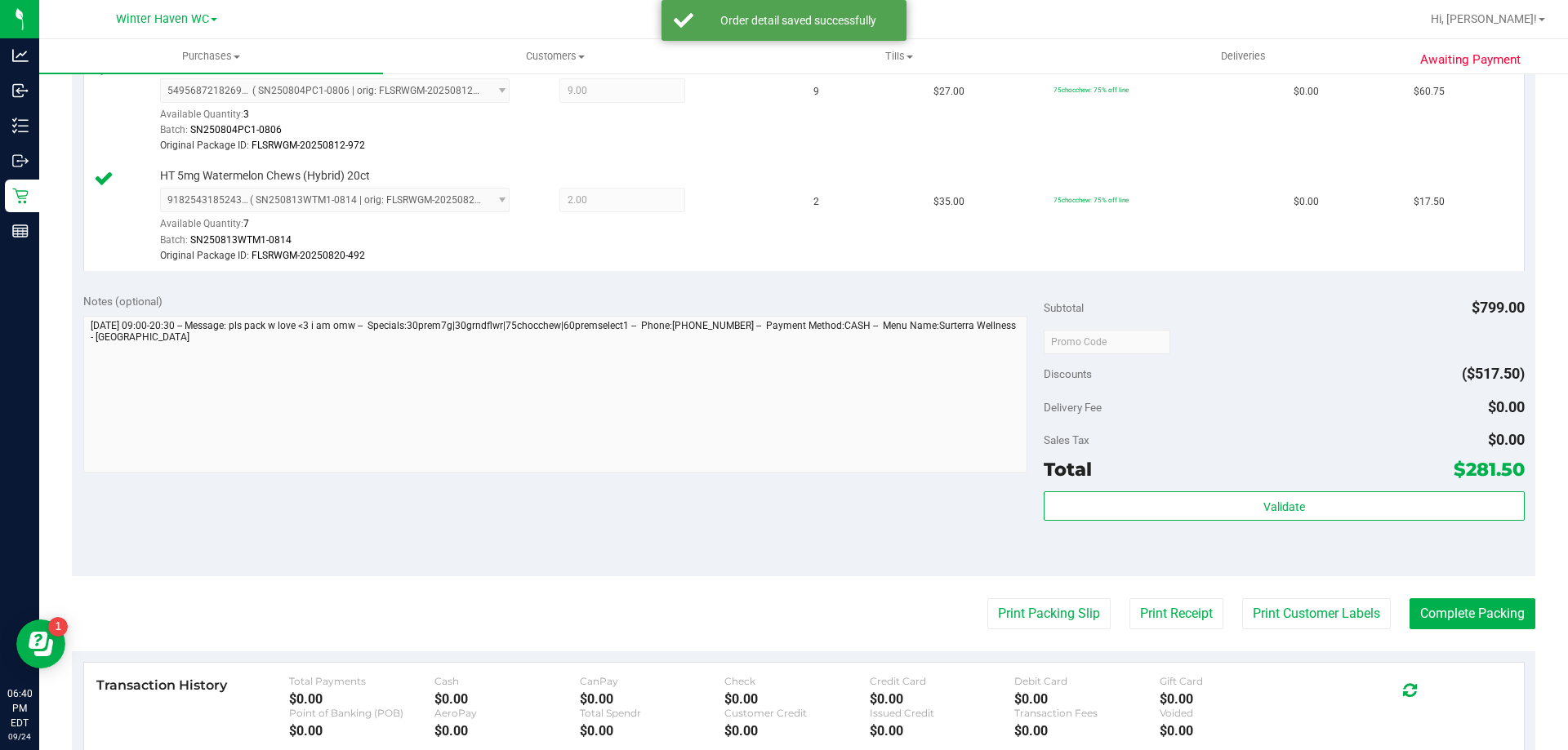
click at [1221, 524] on div "Validate" at bounding box center [1283, 528] width 480 height 73
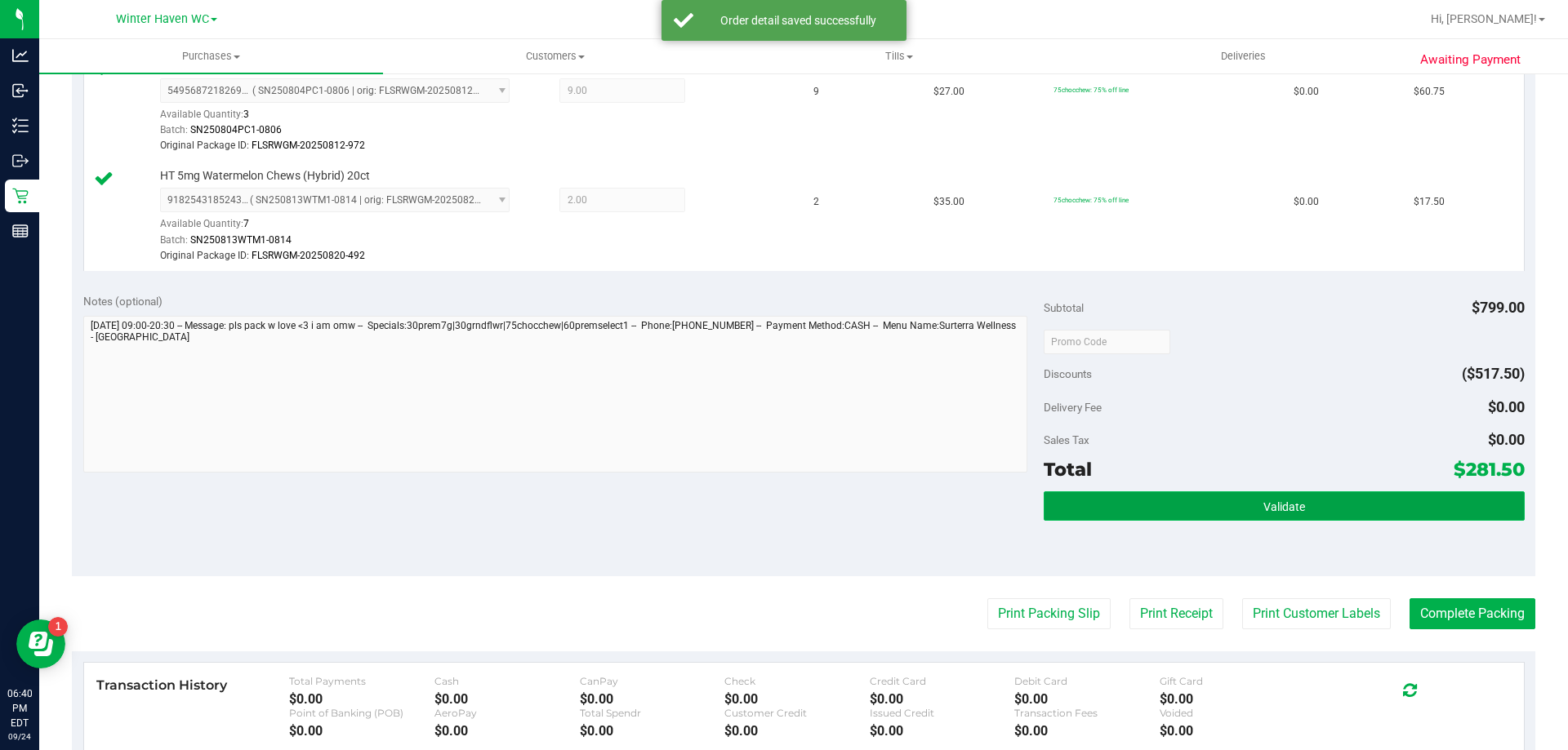
click at [1218, 512] on button "Validate" at bounding box center [1283, 505] width 480 height 30
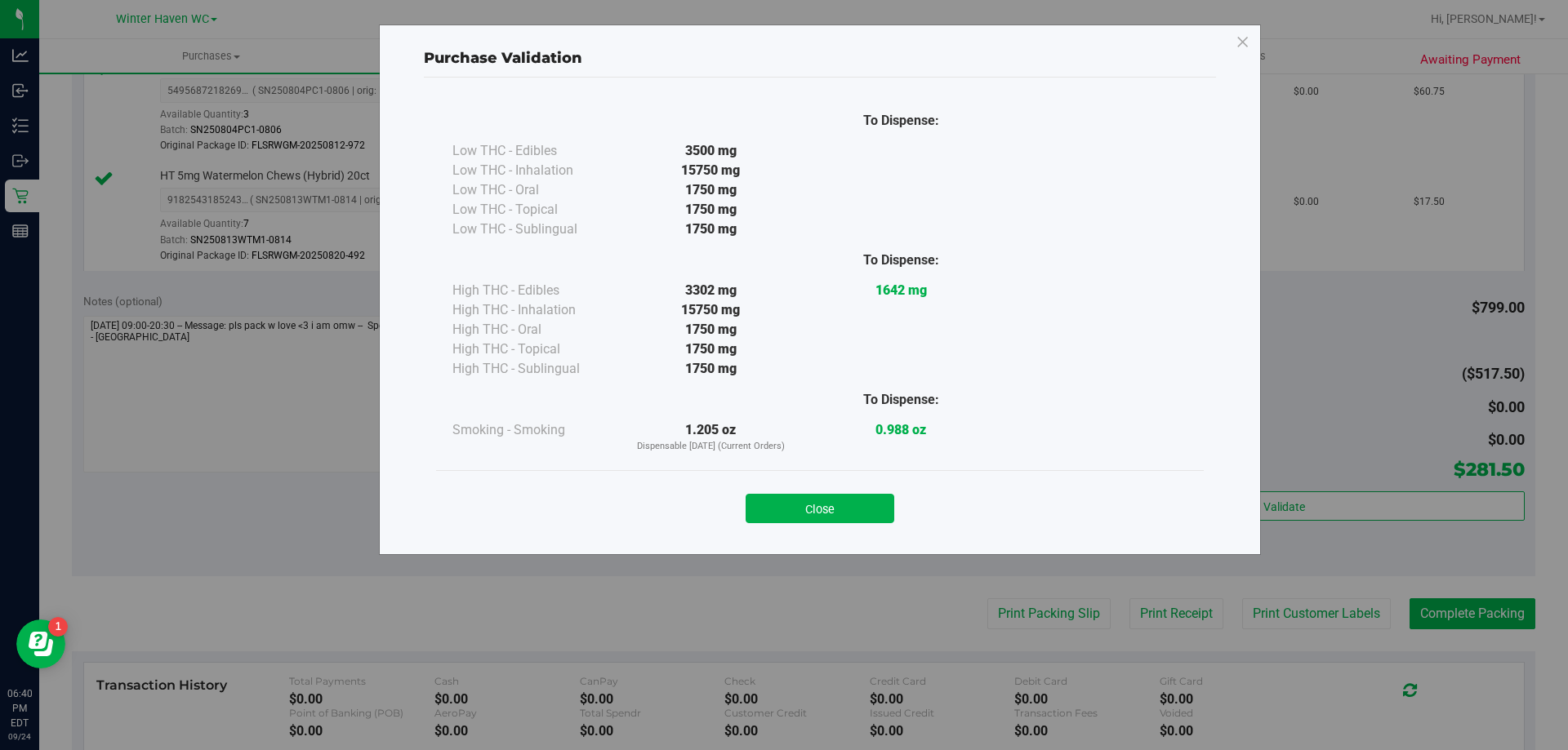
click at [808, 509] on button "Close" at bounding box center [819, 508] width 149 height 30
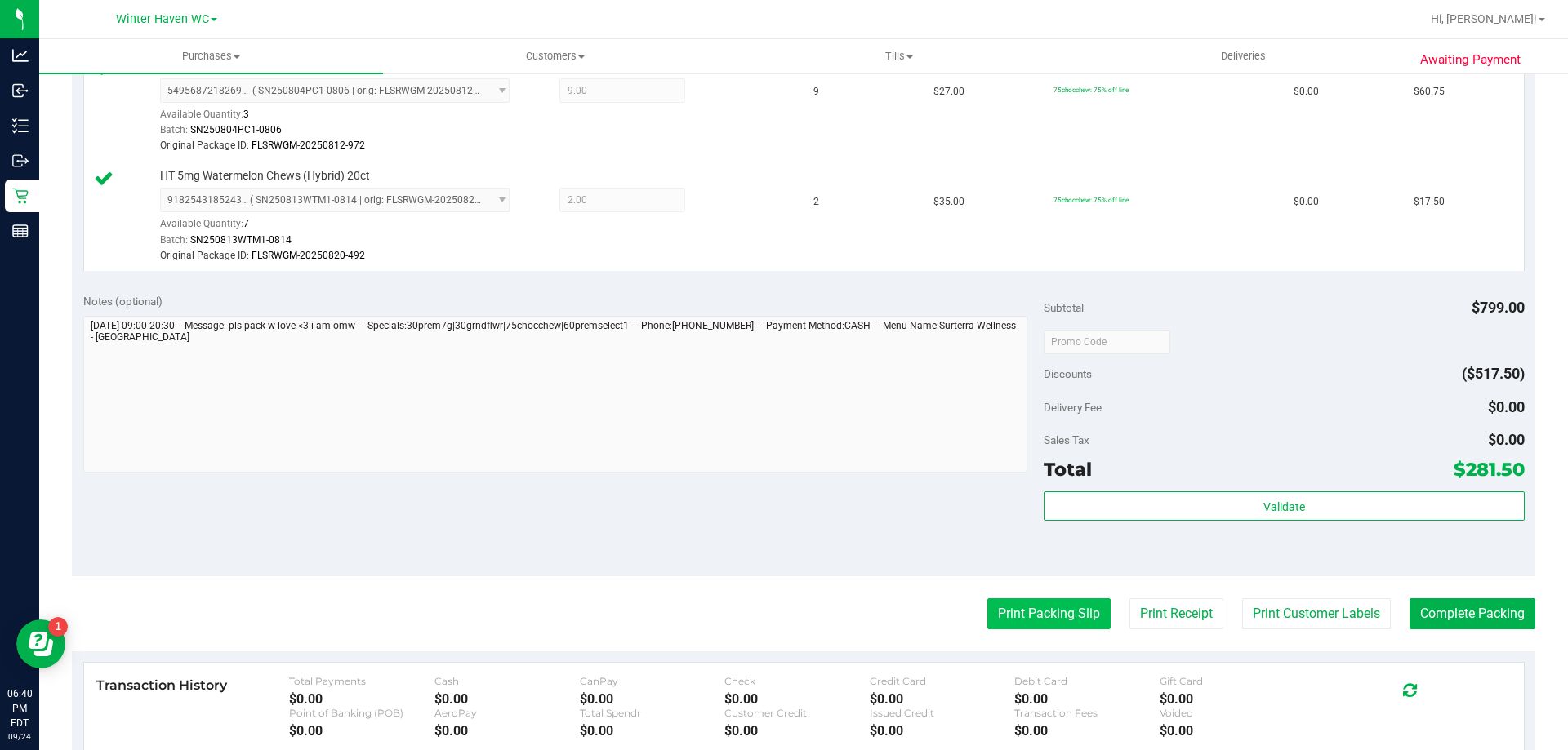
click at [999, 608] on button "Print Packing Slip" at bounding box center [1049, 614] width 124 height 31
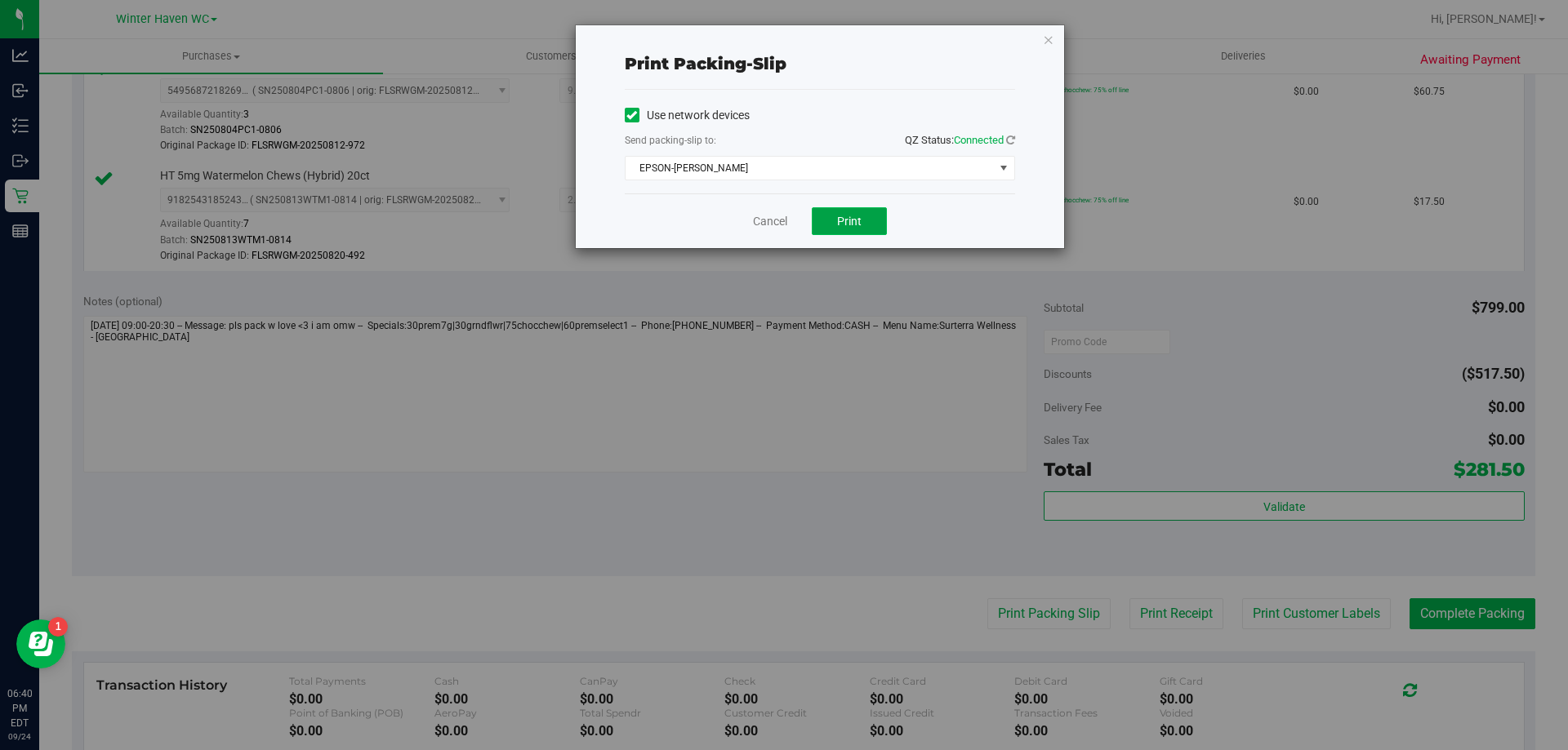
click at [828, 217] on button "Print" at bounding box center [849, 220] width 75 height 28
click at [773, 225] on link "Cancel" at bounding box center [770, 221] width 34 height 17
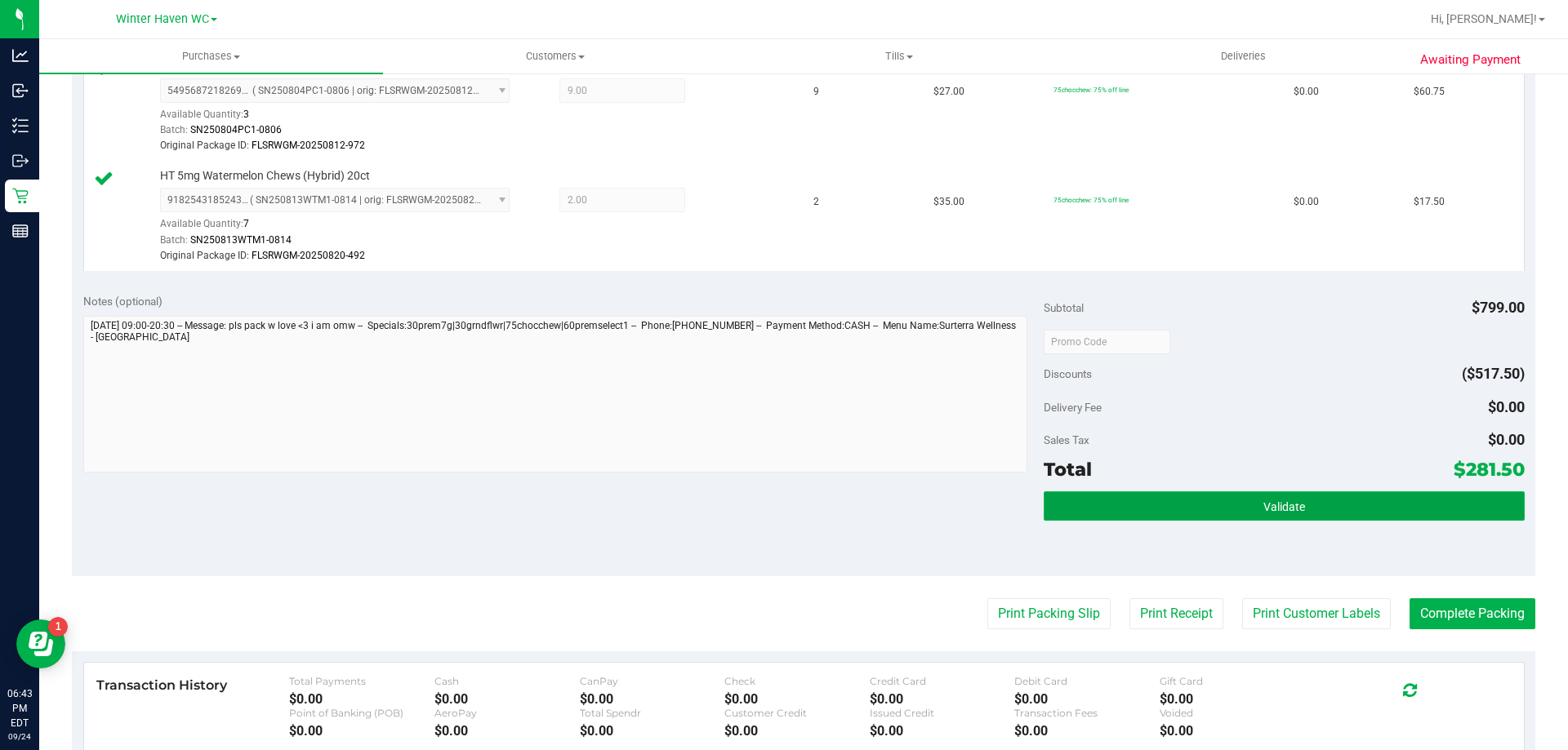
click at [1292, 503] on span "Validate" at bounding box center [1284, 506] width 41 height 13
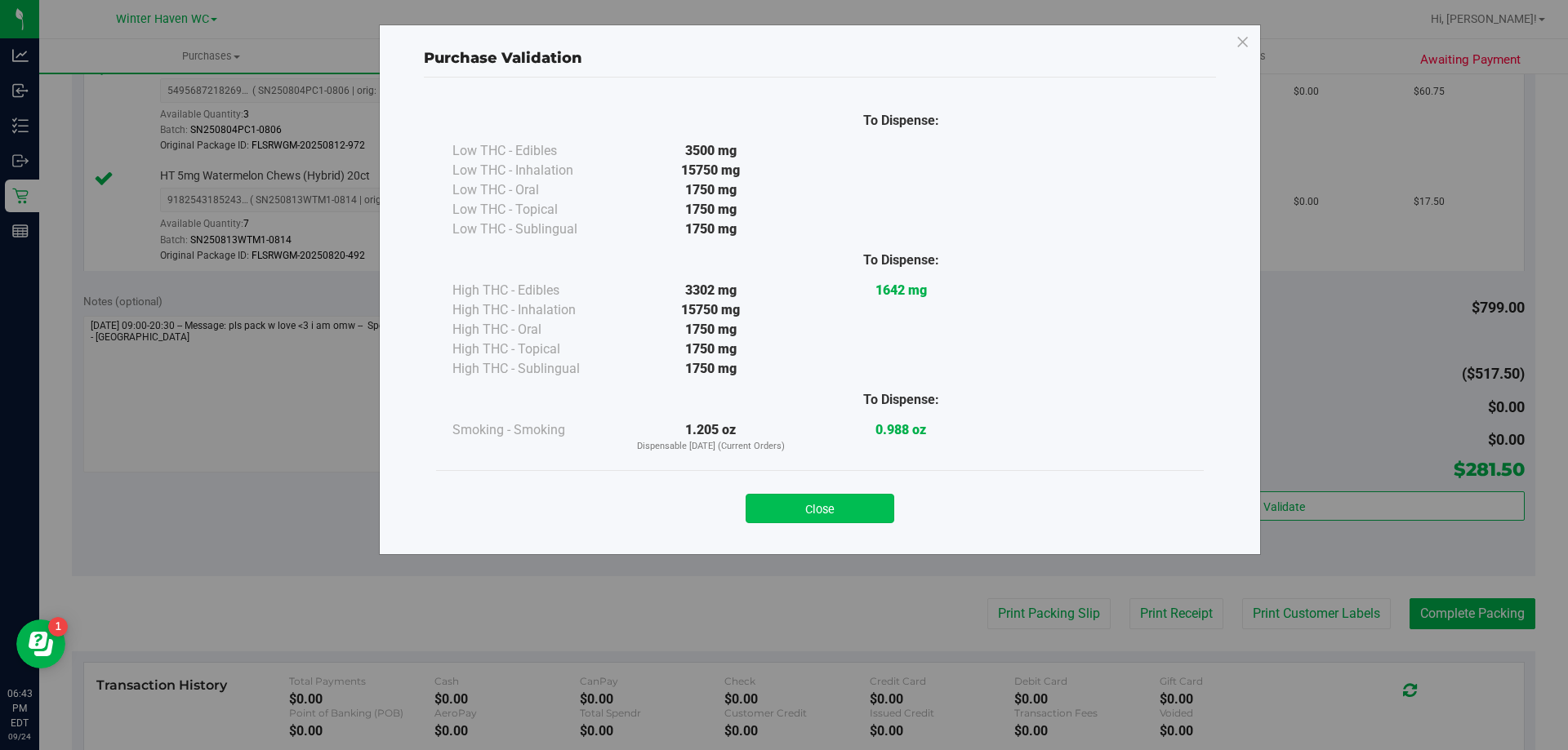
click at [845, 512] on button "Close" at bounding box center [819, 508] width 149 height 30
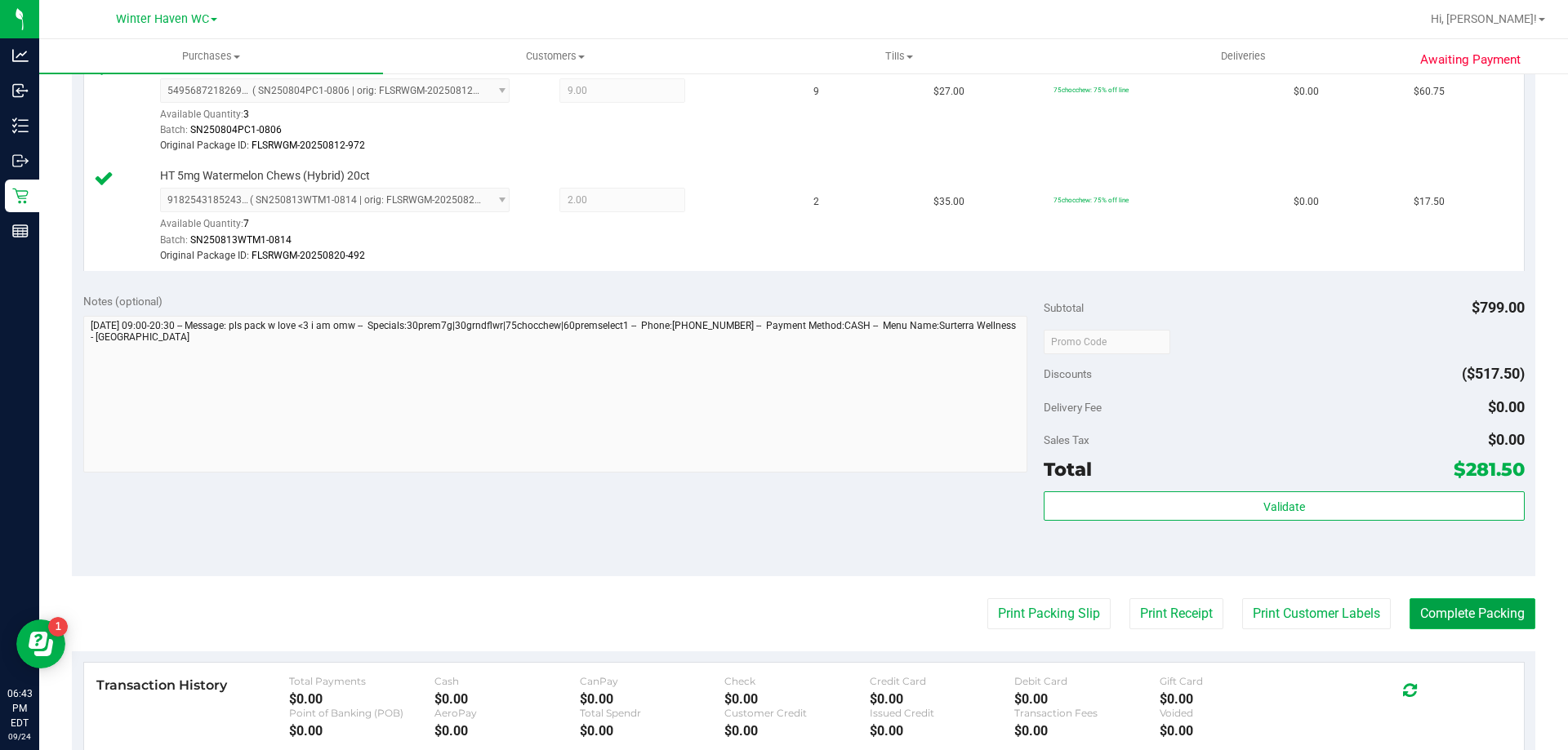
click at [1474, 616] on button "Complete Packing" at bounding box center [1472, 614] width 126 height 31
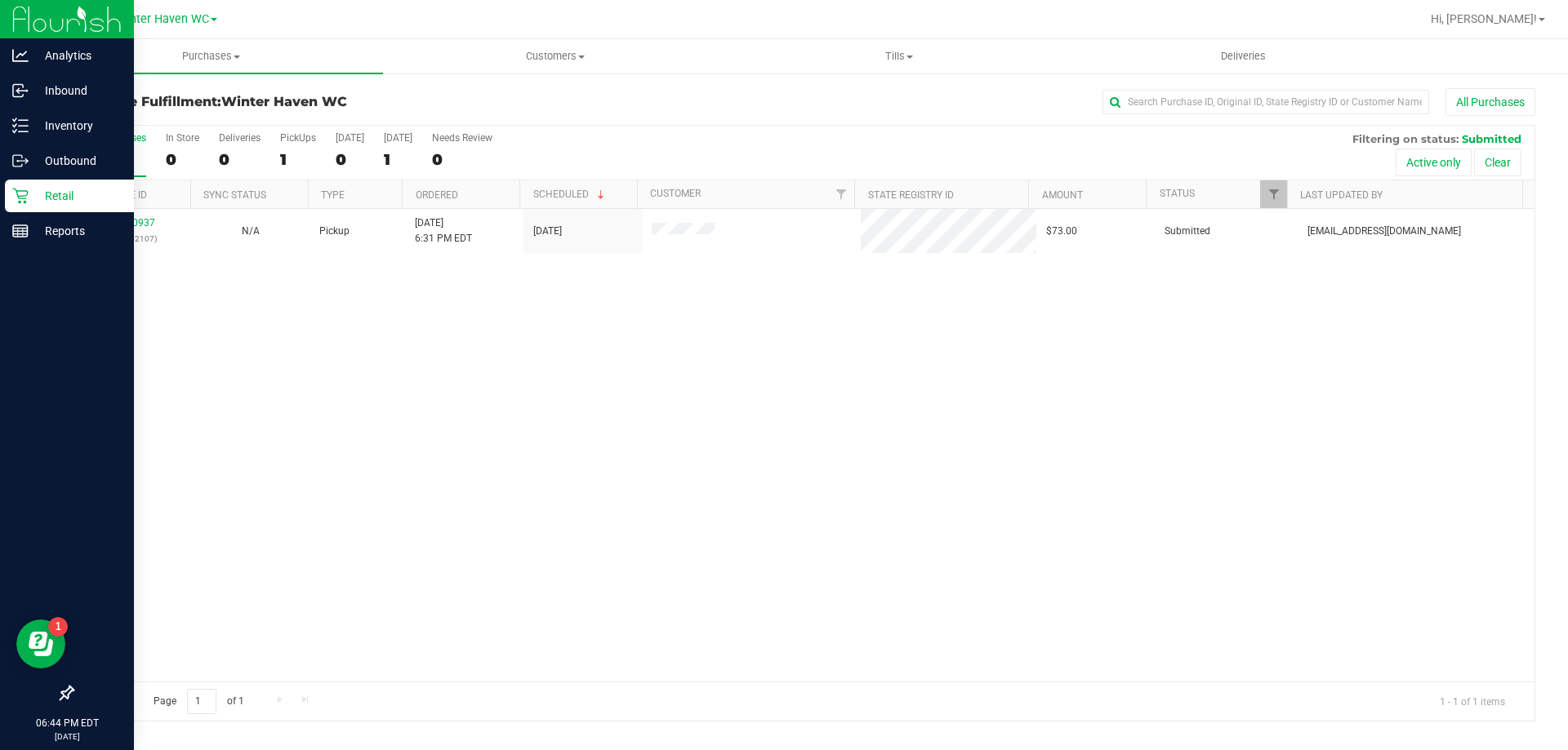
click at [14, 202] on icon at bounding box center [21, 195] width 16 height 16
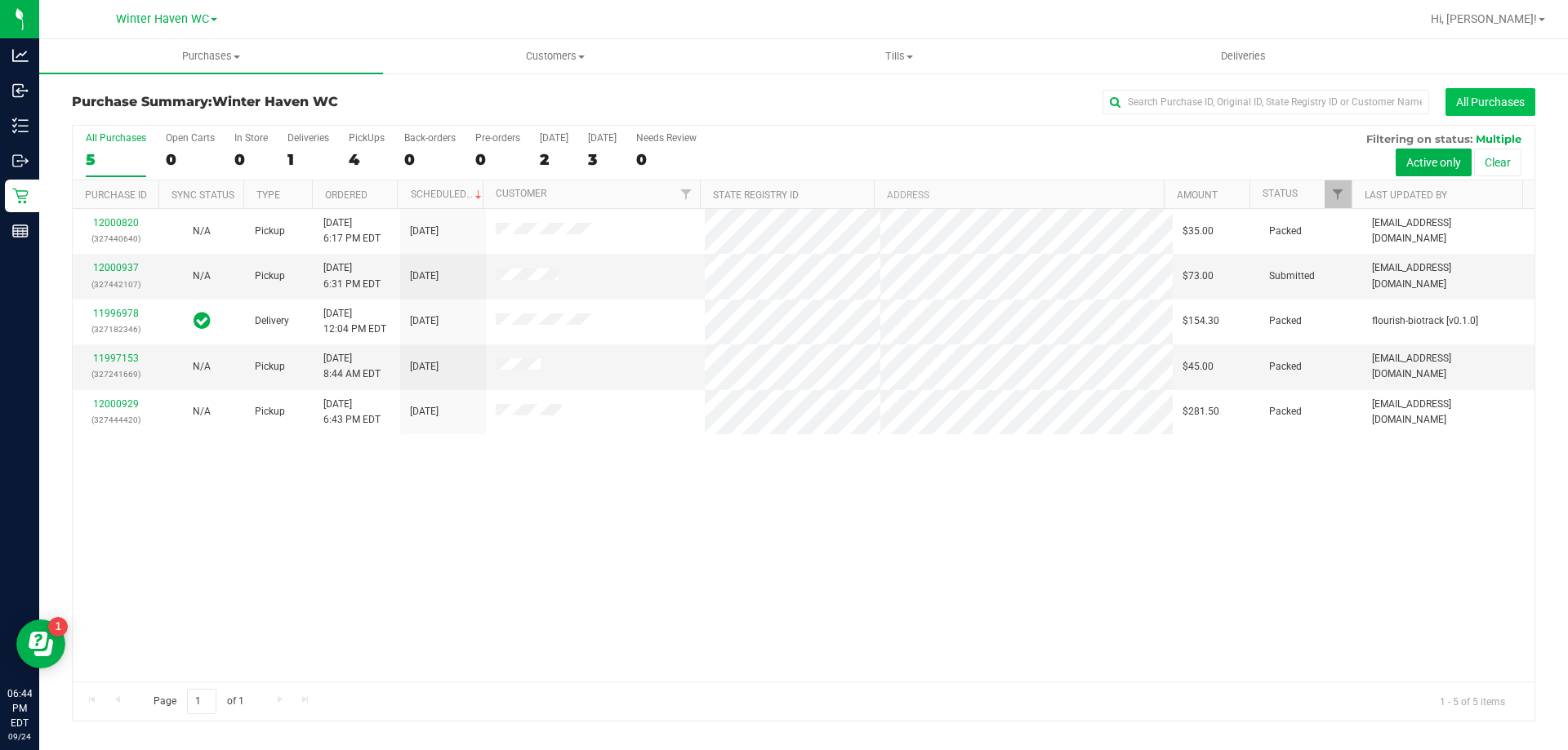
click at [1449, 97] on button "All Purchases" at bounding box center [1490, 101] width 90 height 28
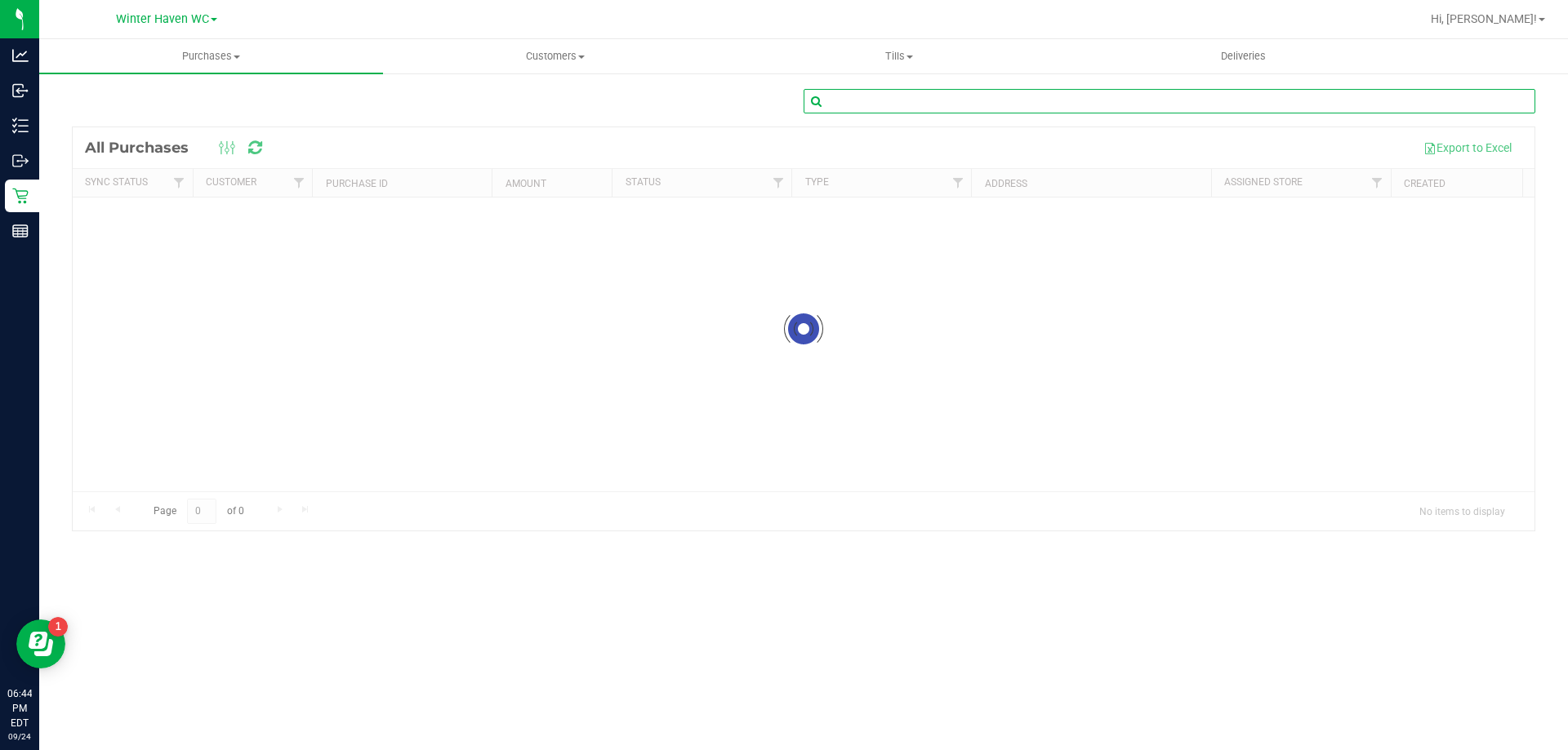
click at [1293, 96] on input "text" at bounding box center [1169, 100] width 732 height 24
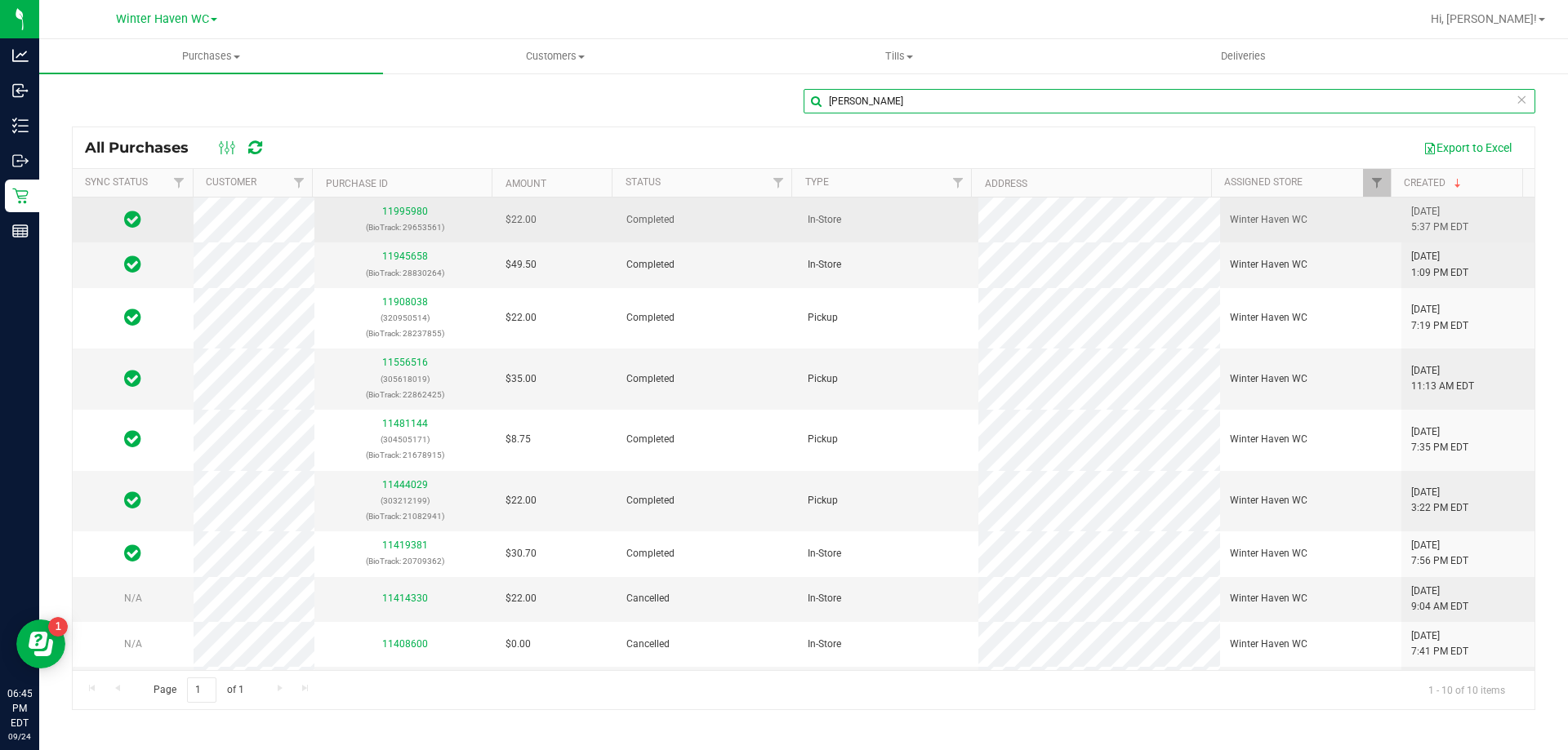
type input "austin williams"
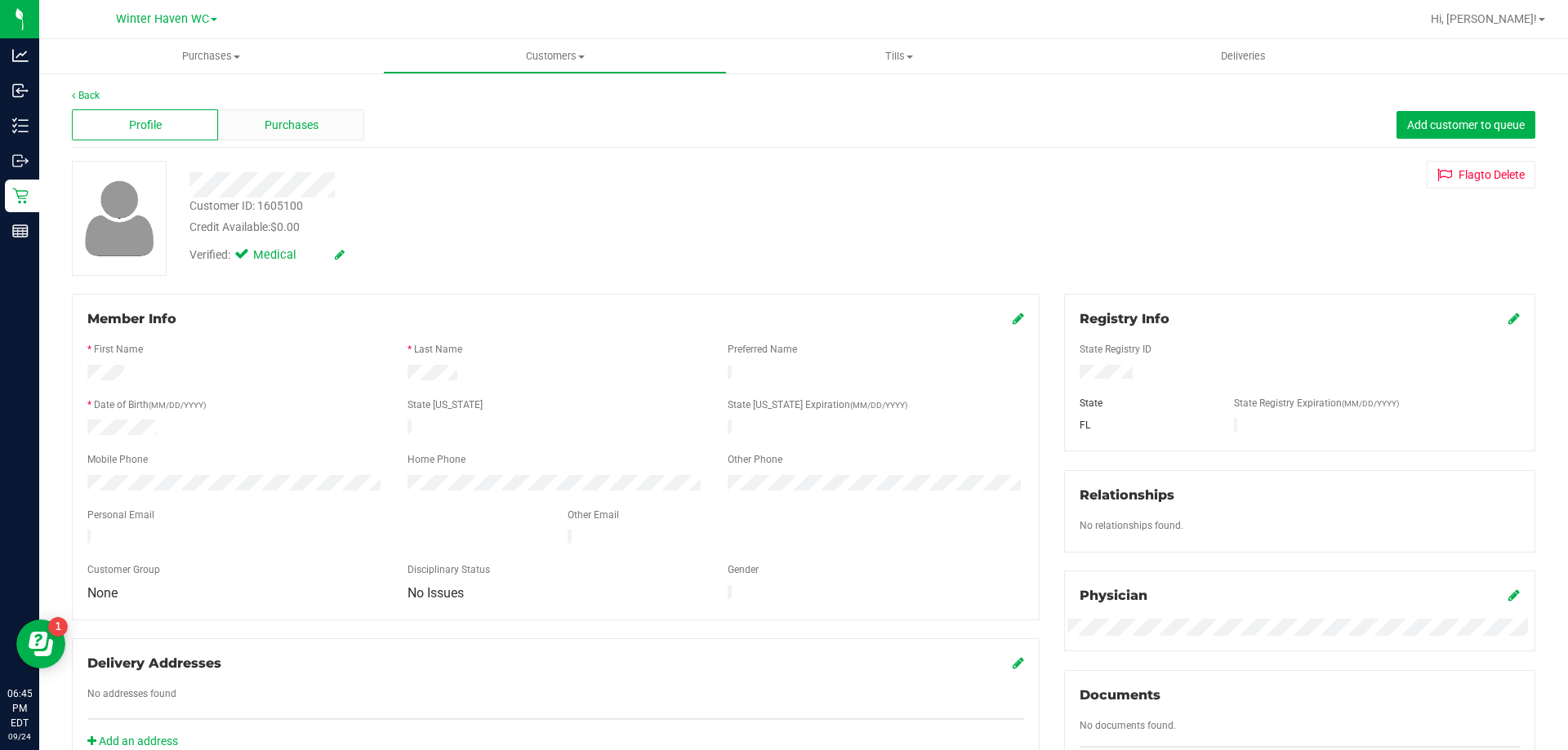
click at [325, 120] on div "Purchases" at bounding box center [290, 125] width 146 height 31
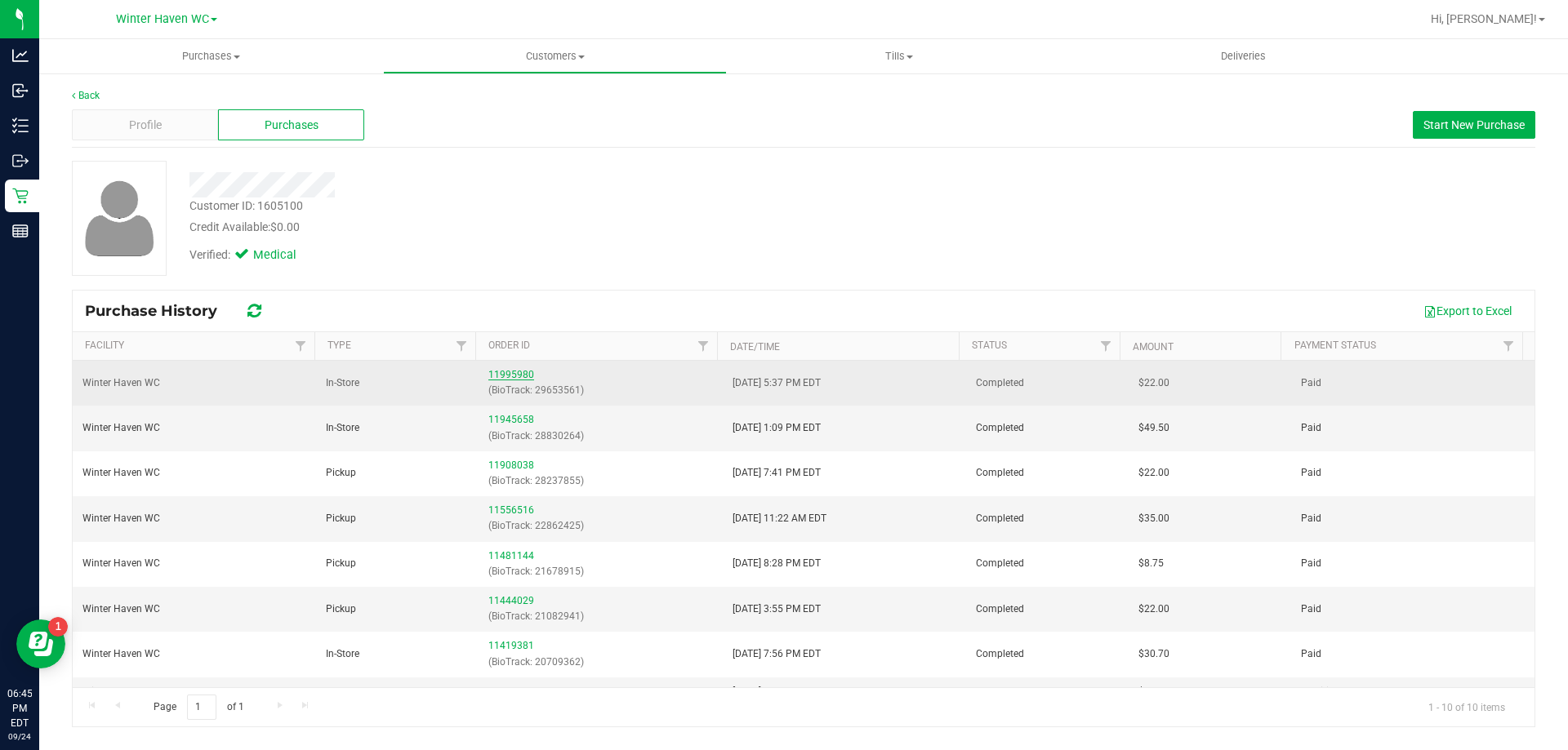
click at [515, 371] on link "11995980" at bounding box center [511, 375] width 46 height 12
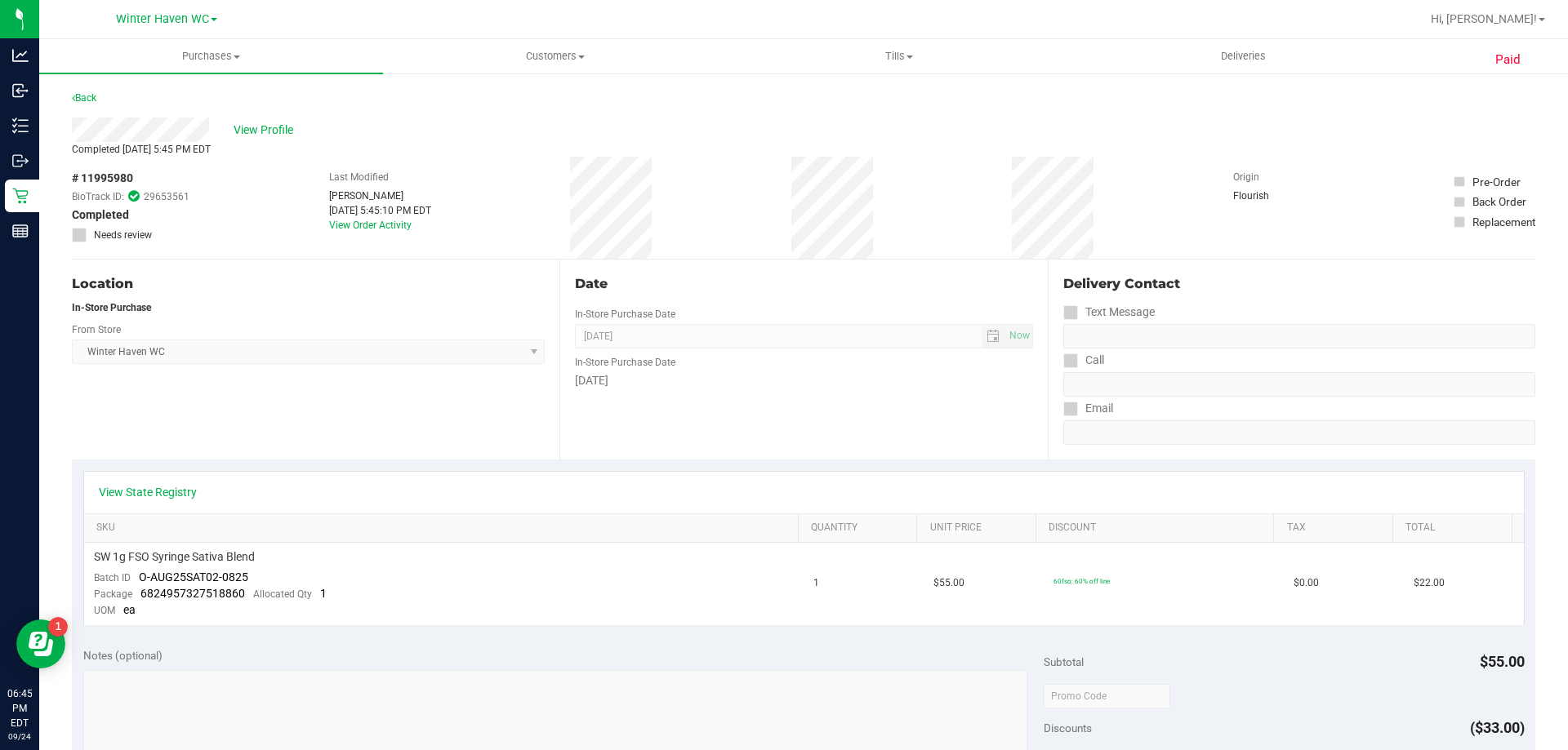
click at [84, 90] on div "Back" at bounding box center [83, 98] width 24 height 20
click at [84, 96] on link "Back" at bounding box center [83, 98] width 24 height 12
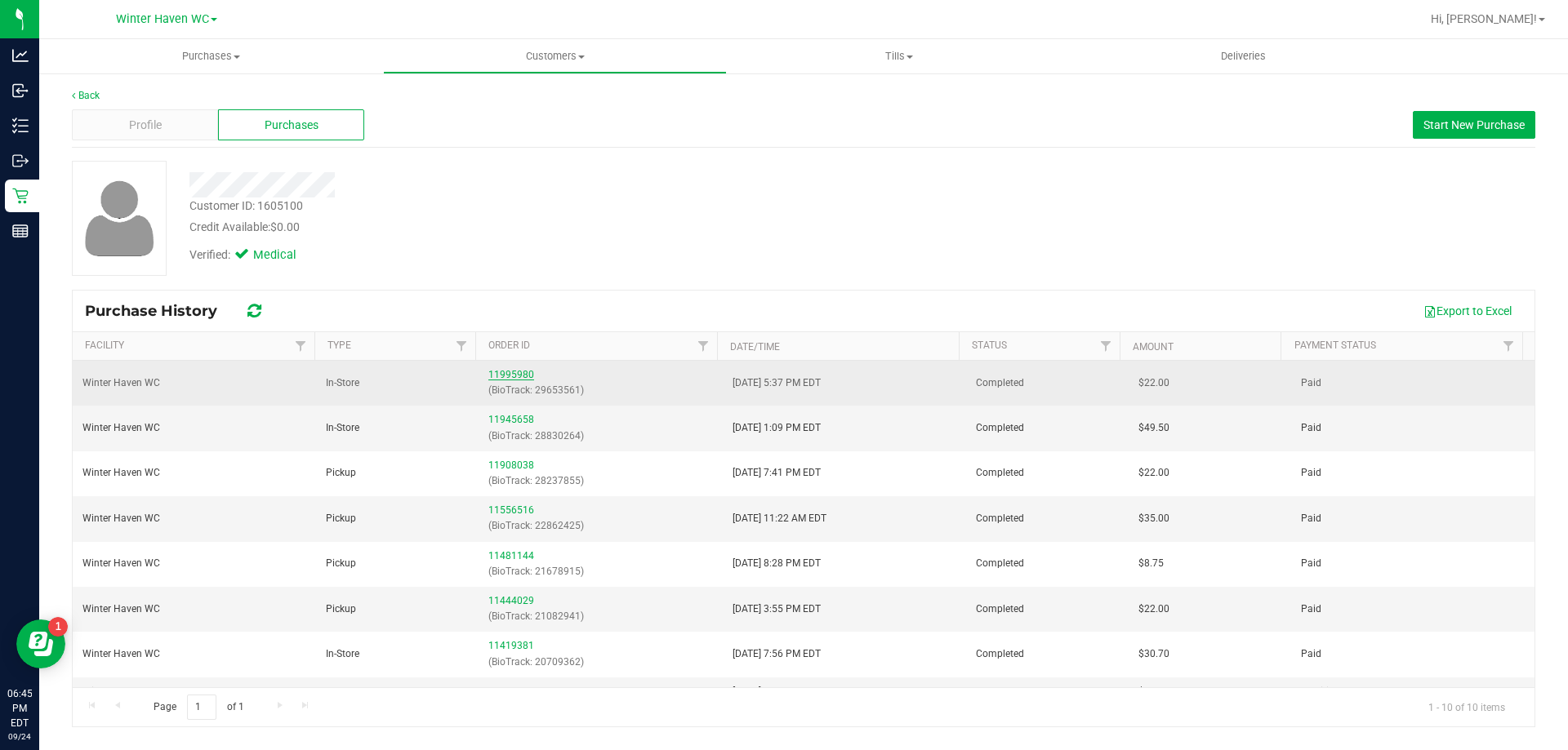
click at [515, 374] on link "11995980" at bounding box center [511, 375] width 46 height 12
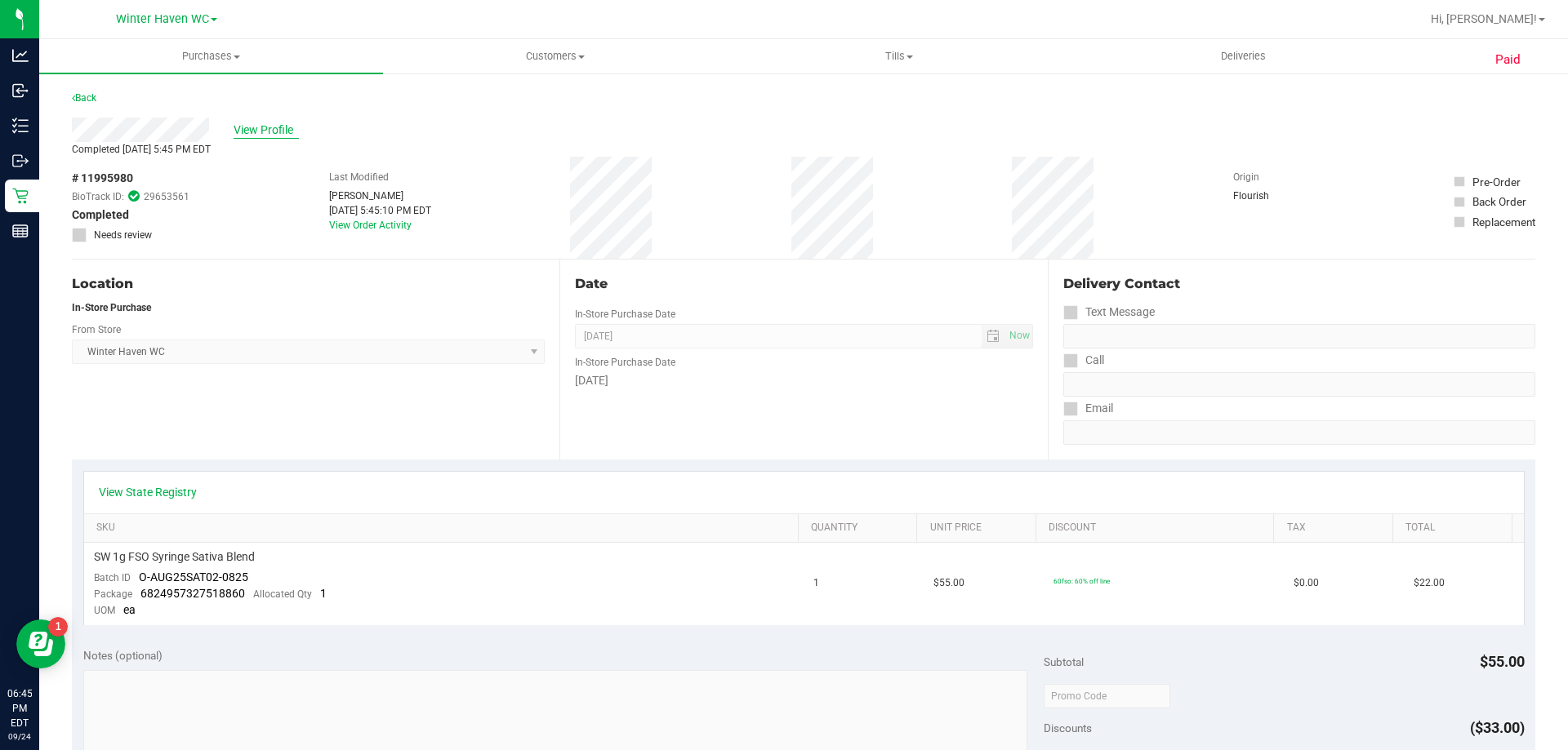
click at [274, 134] on span "View Profile" at bounding box center [265, 130] width 65 height 17
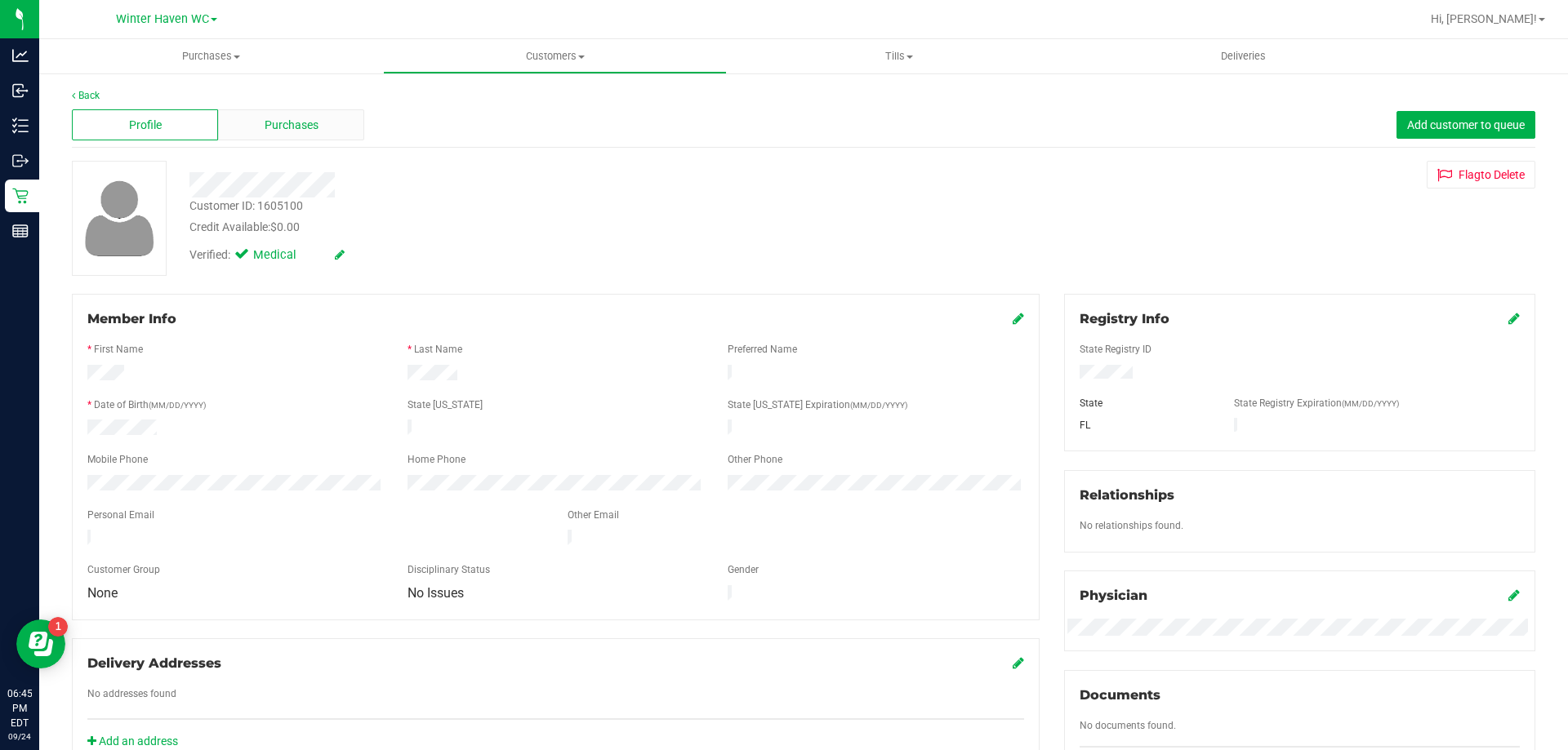
click at [319, 127] on div "Purchases" at bounding box center [290, 125] width 146 height 31
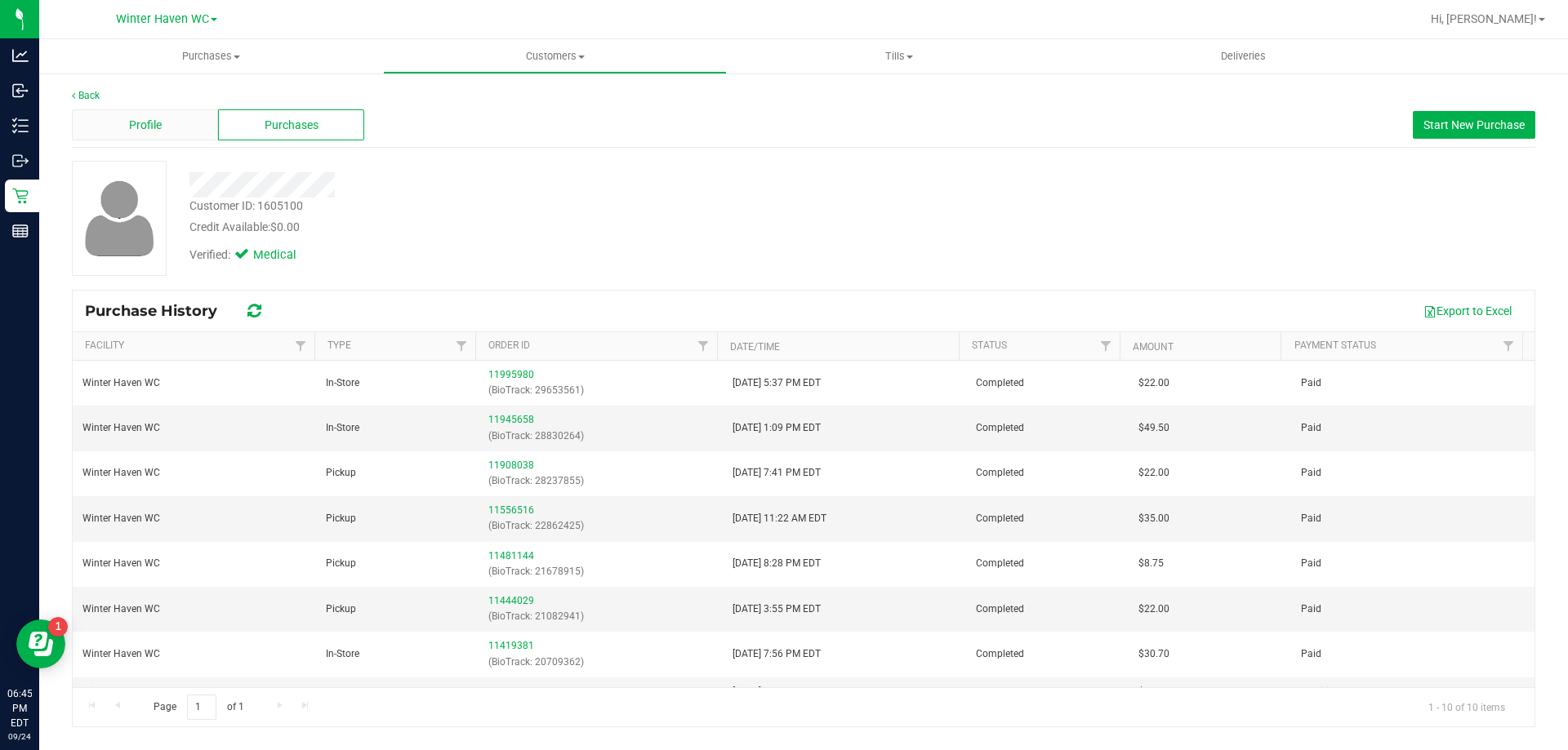
click at [126, 126] on div "Profile" at bounding box center [144, 125] width 146 height 31
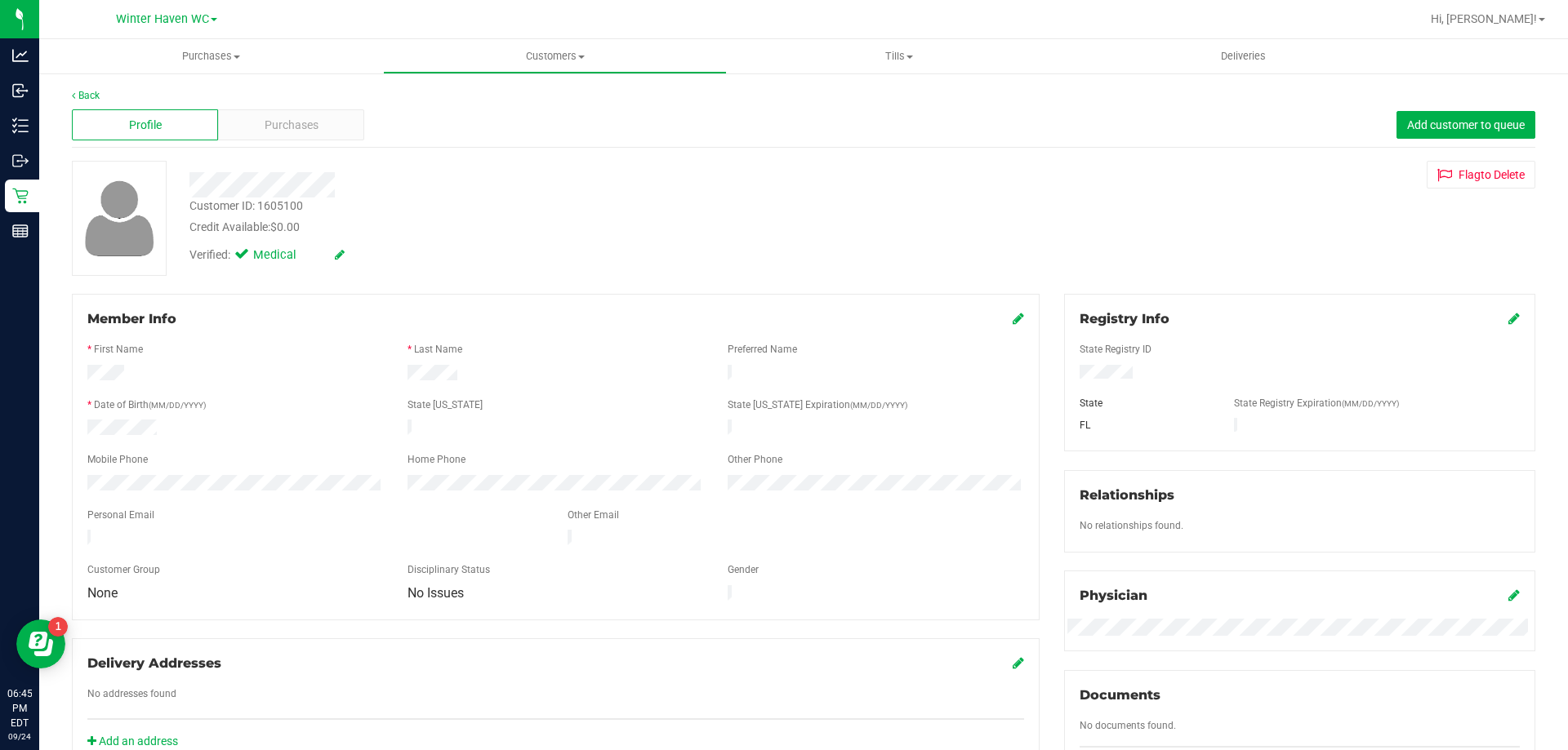
click at [553, 370] on div at bounding box center [555, 375] width 320 height 20
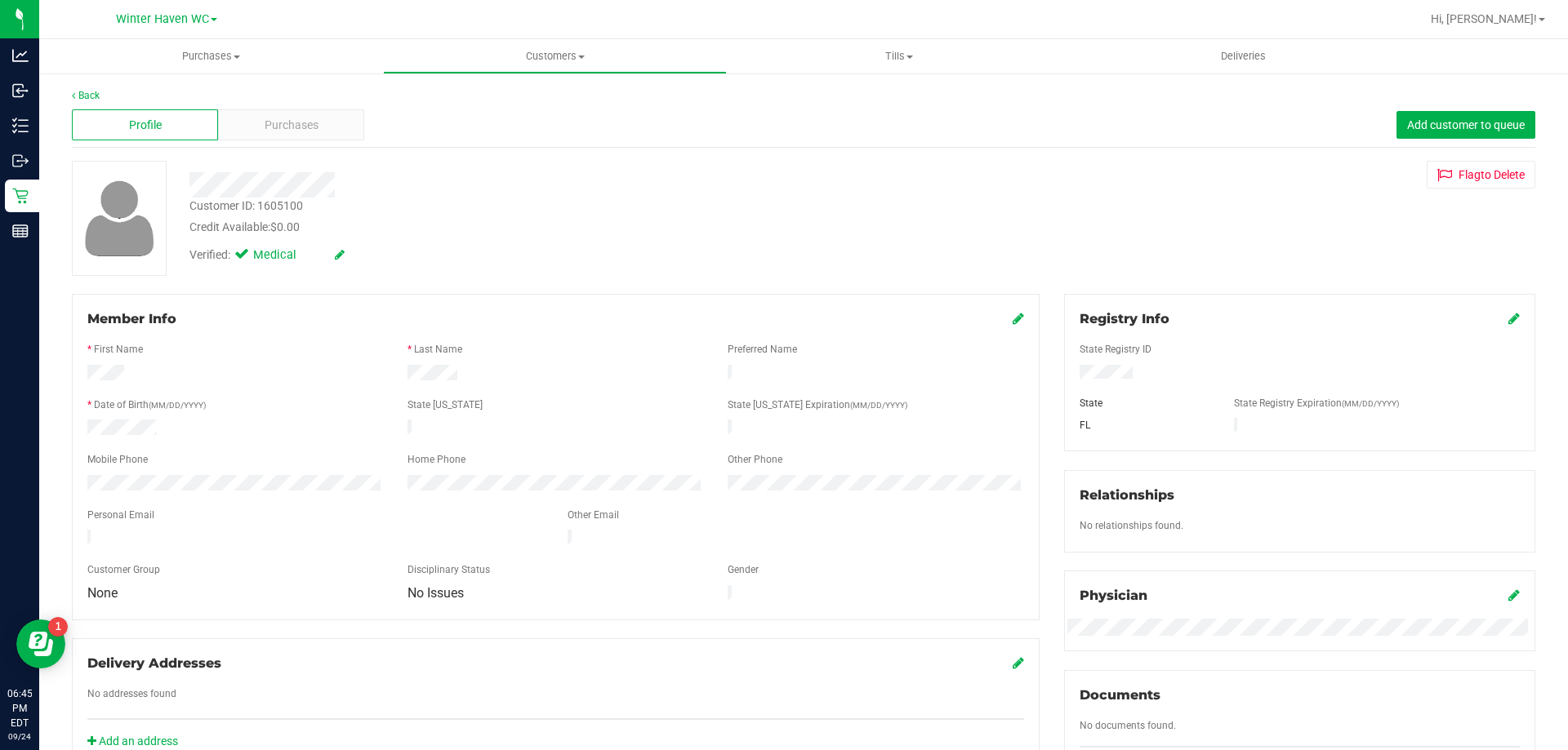
click at [553, 370] on div at bounding box center [555, 375] width 320 height 20
click at [323, 124] on div "Purchases" at bounding box center [290, 125] width 146 height 31
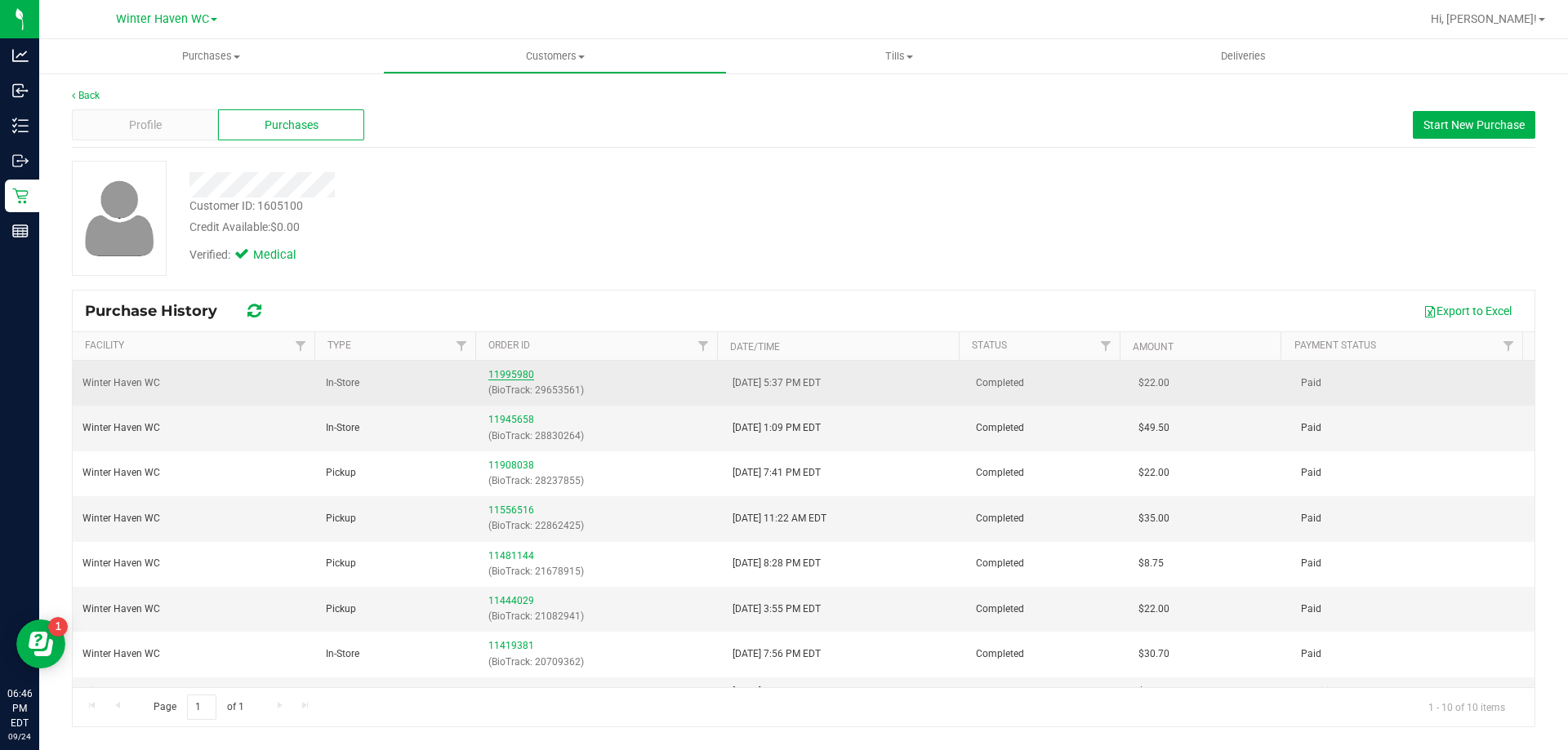
click at [496, 373] on link "11995980" at bounding box center [511, 375] width 46 height 12
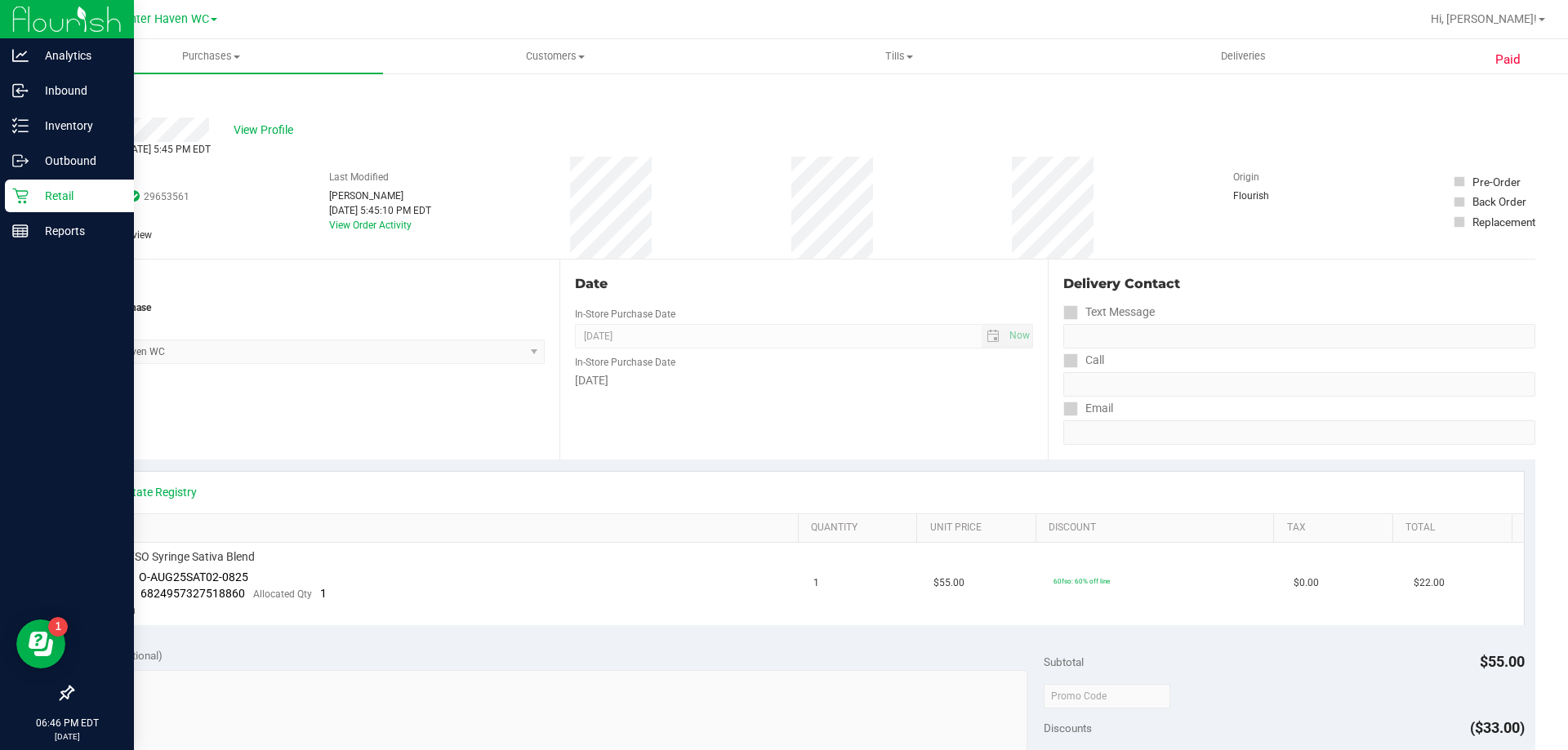
click at [50, 196] on p "Retail" at bounding box center [77, 196] width 98 height 20
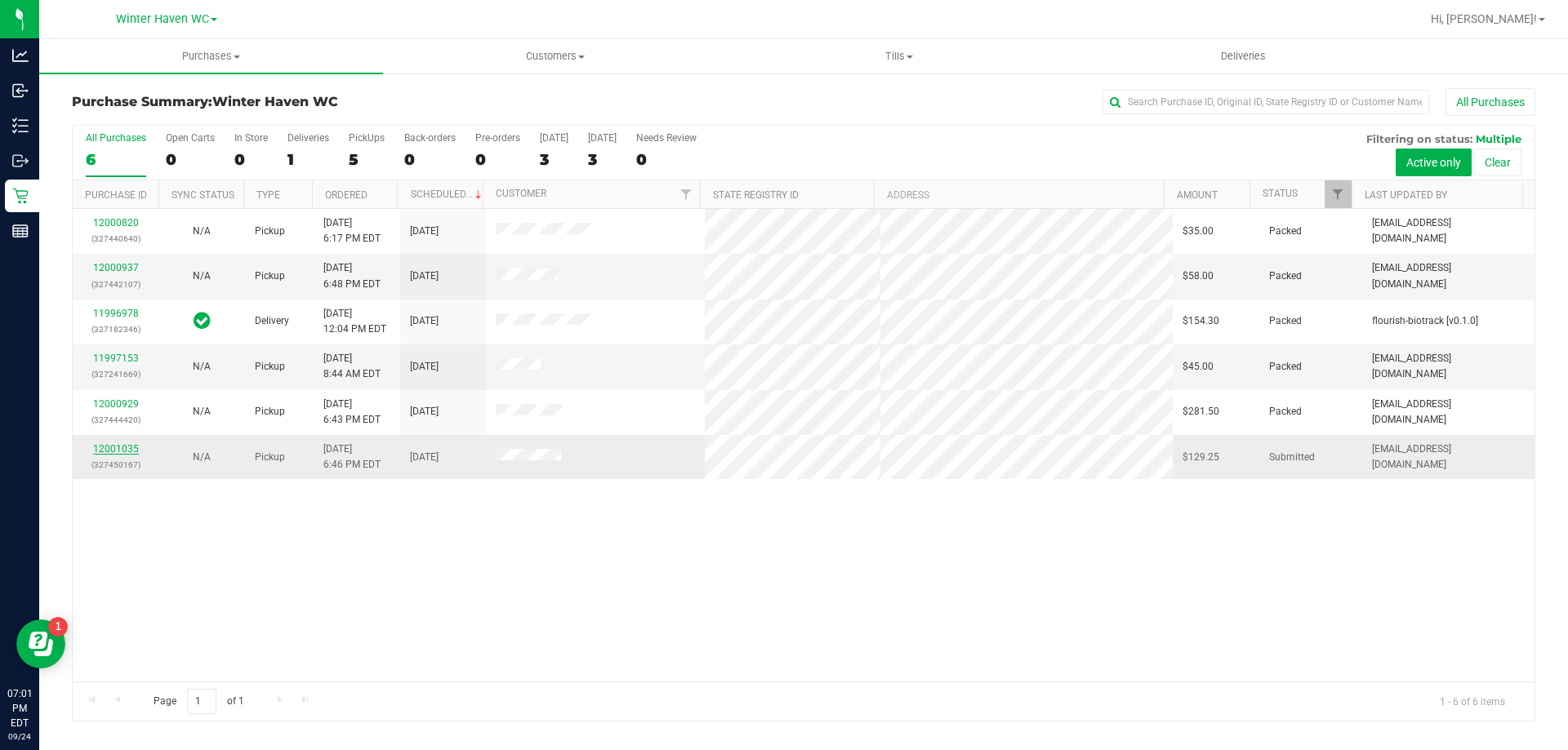
click at [121, 449] on link "12001035" at bounding box center [116, 449] width 46 height 12
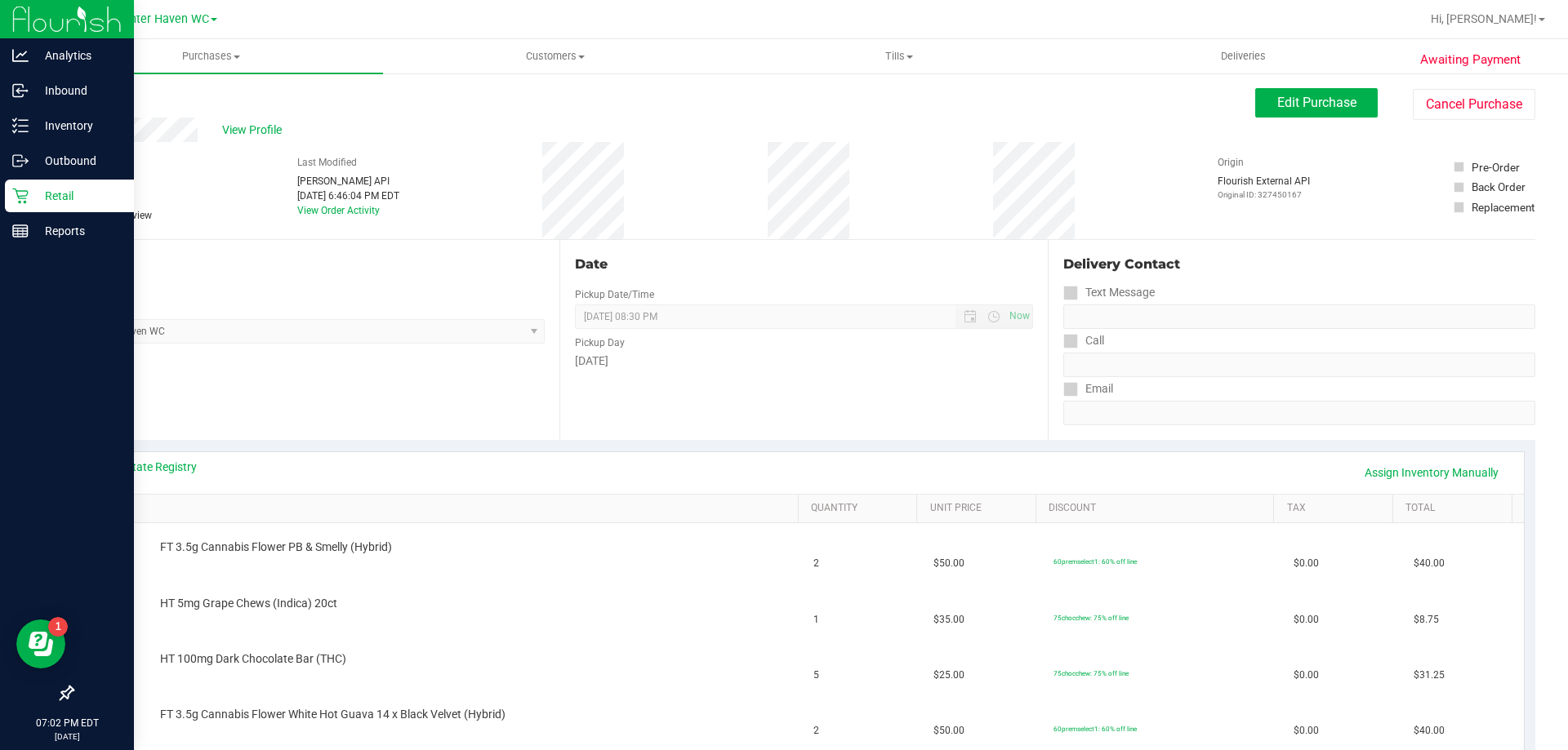
click at [27, 190] on icon at bounding box center [21, 195] width 16 height 16
